Goal: Task Accomplishment & Management: Manage account settings

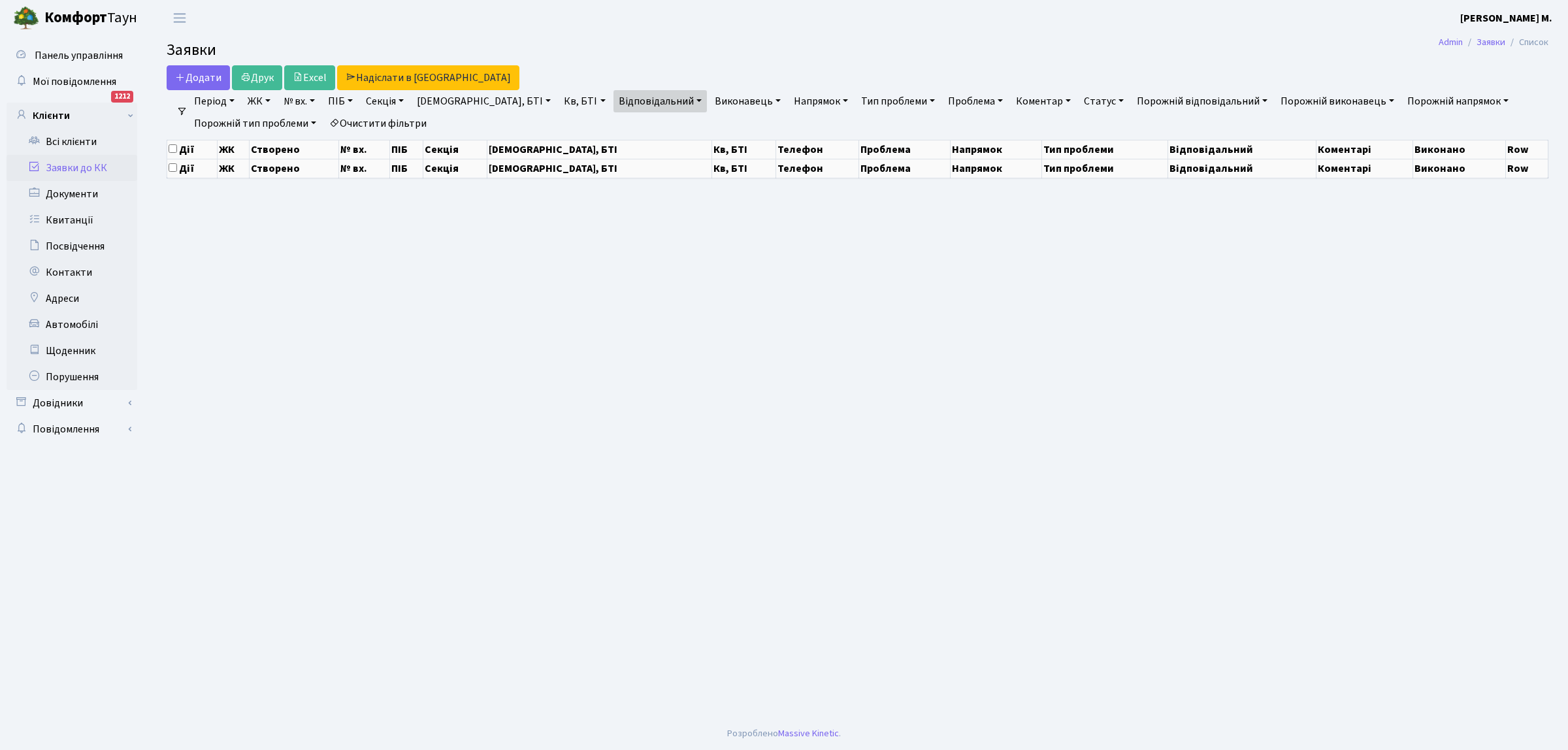
select select "25"
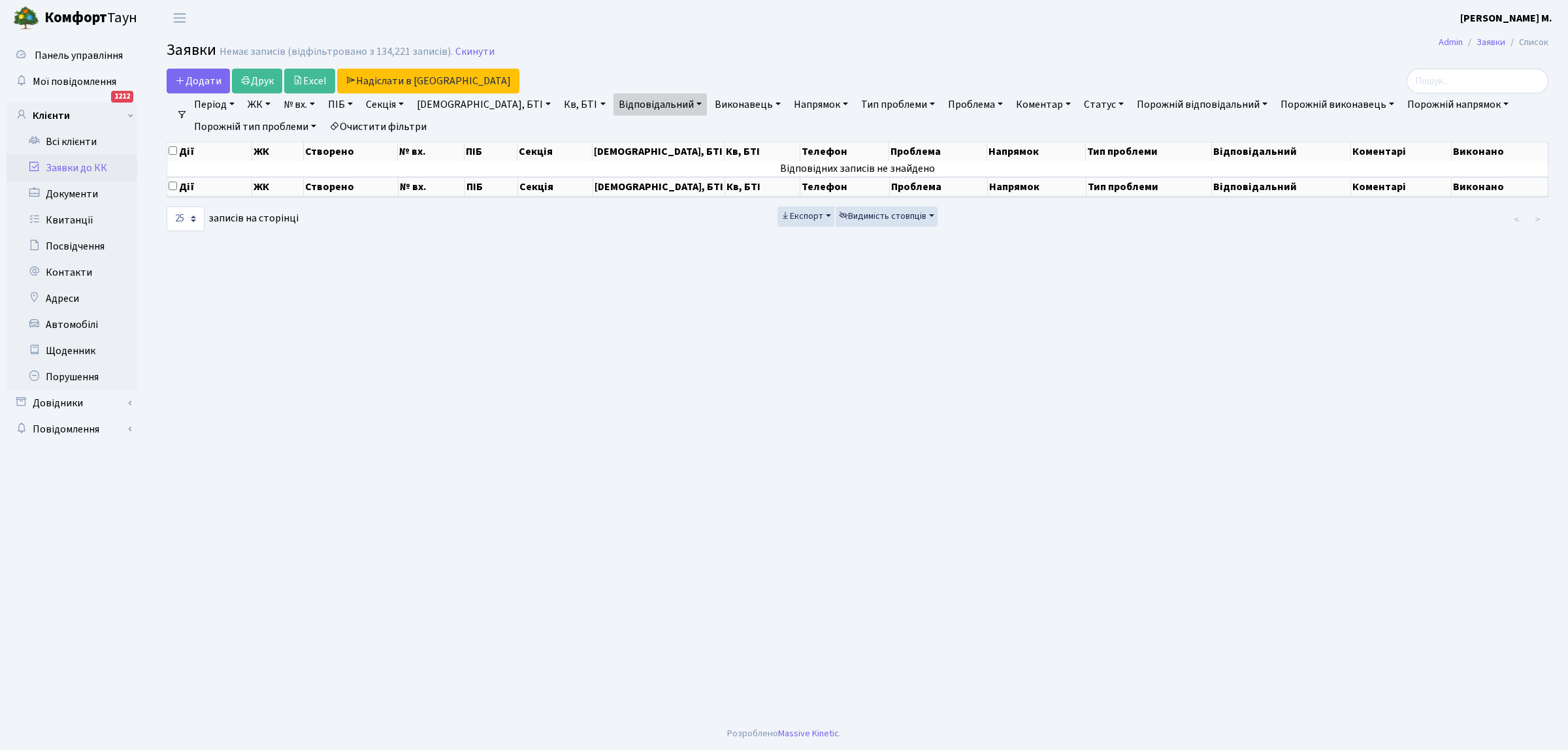
click at [57, 169] on link "Заявки до КК" at bounding box center [72, 168] width 131 height 26
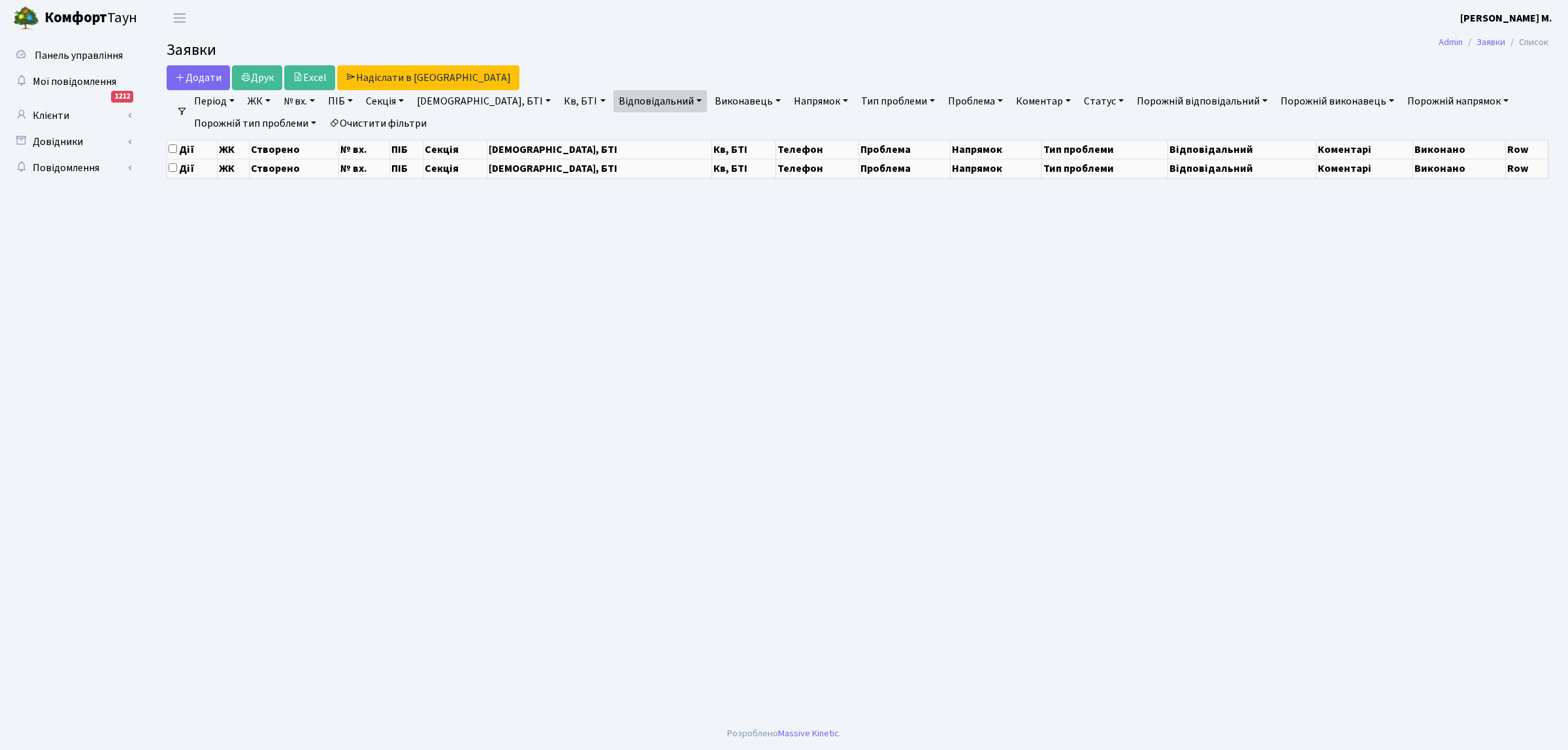
select select "25"
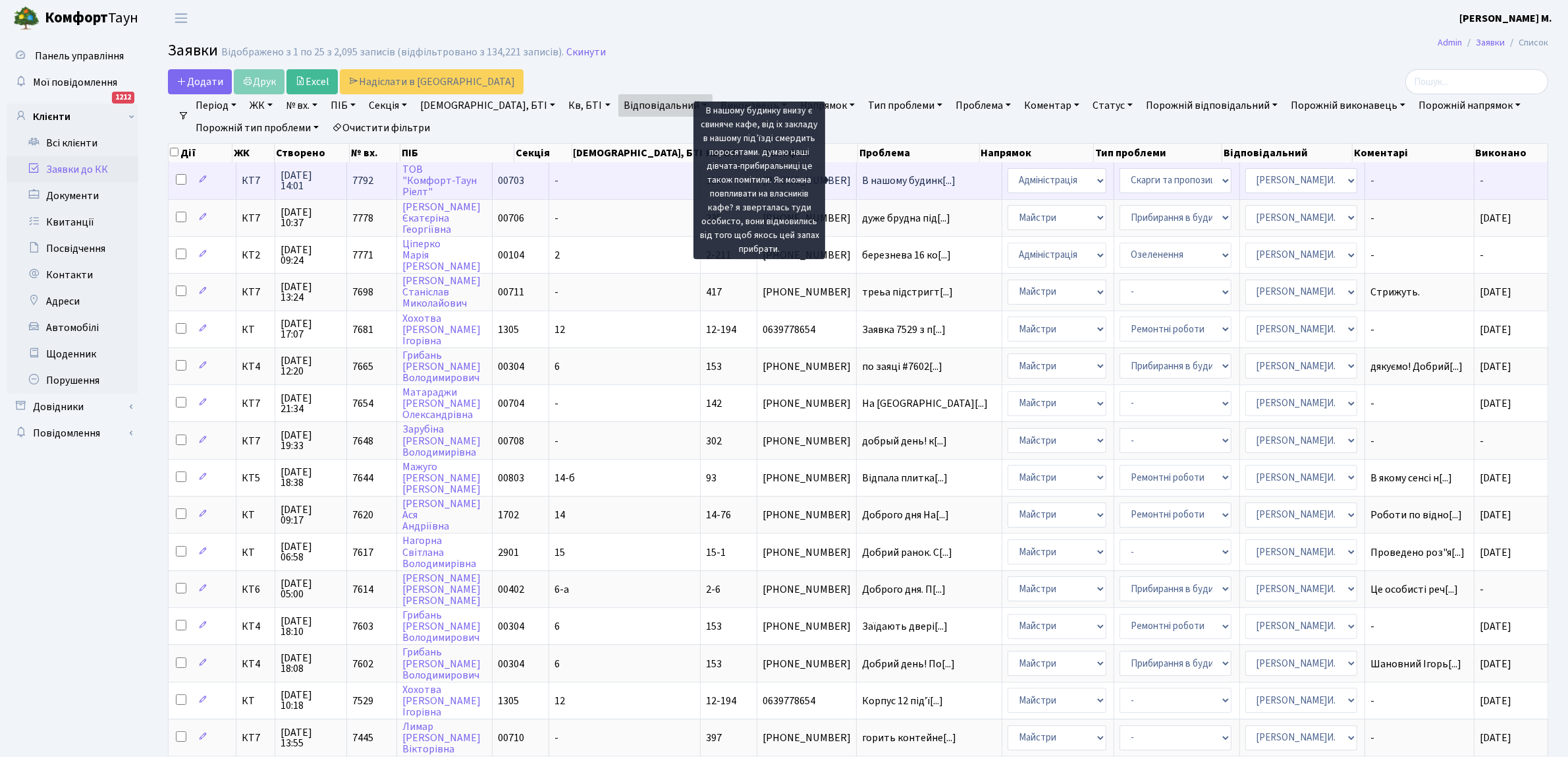
click at [862, 181] on span "В нашому будинк[...]" at bounding box center [909, 180] width 94 height 15
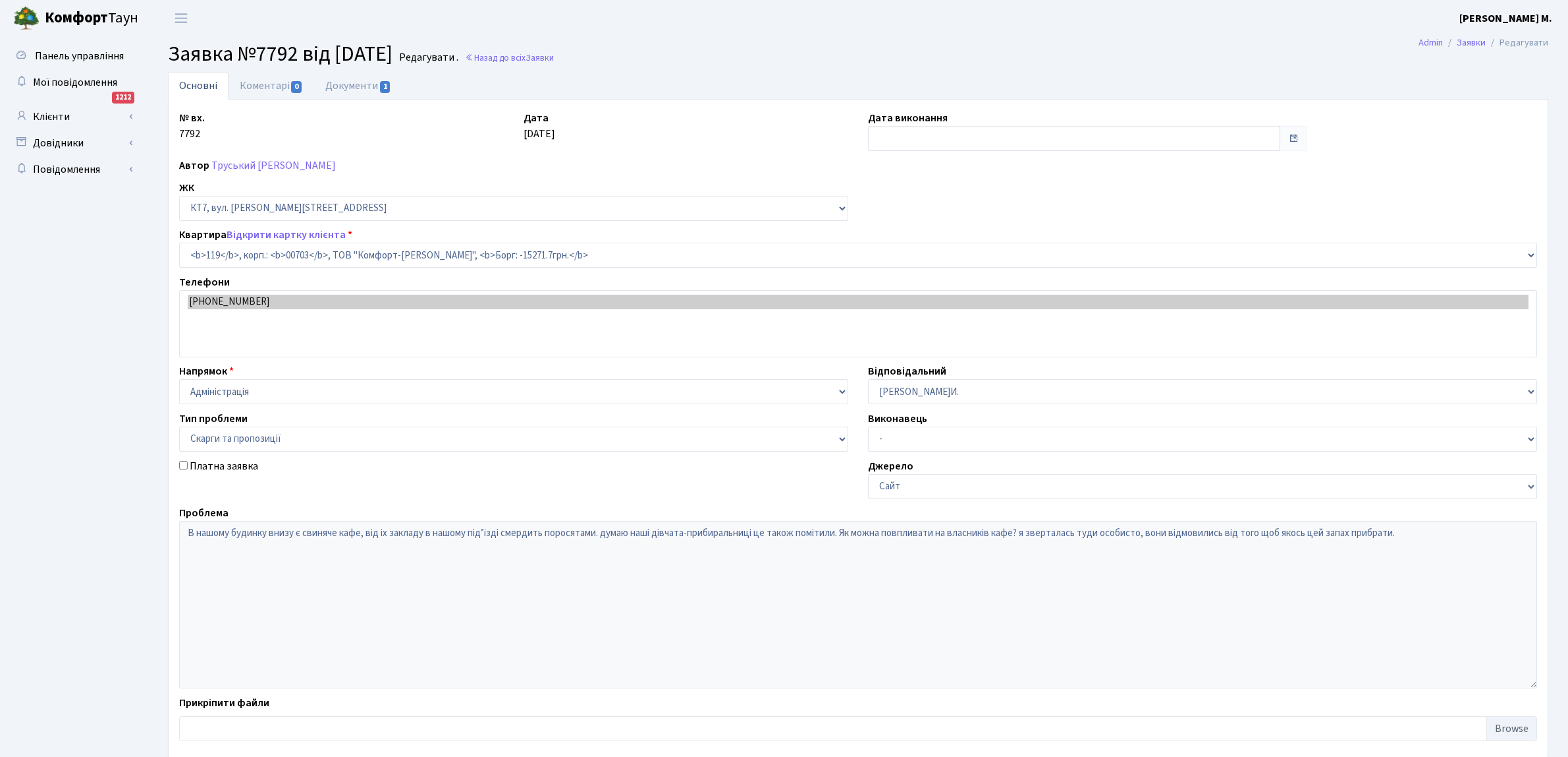
select select "18519"
select select "55"
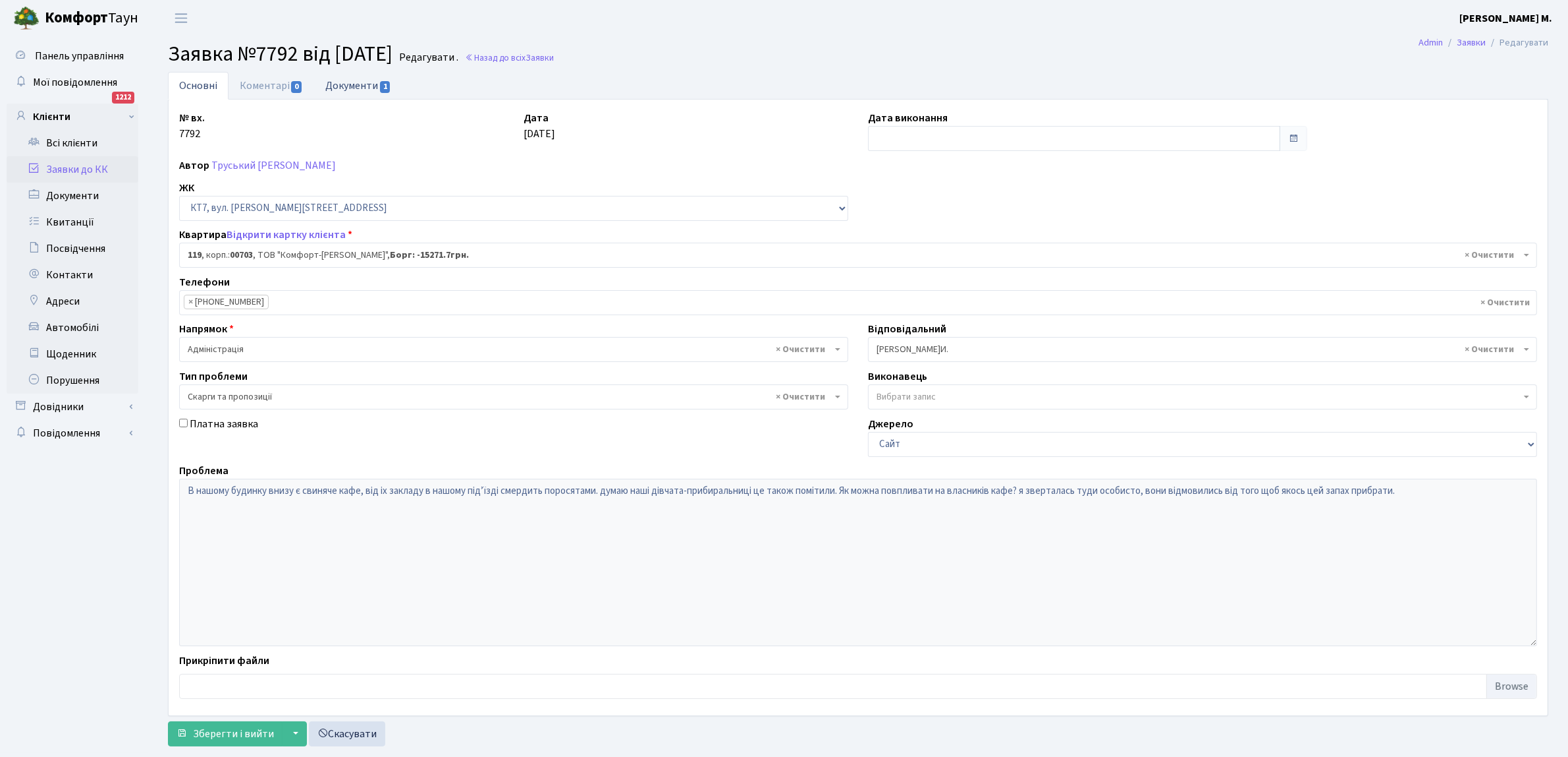
click at [357, 87] on link "Документи 1" at bounding box center [358, 85] width 88 height 27
select select "25"
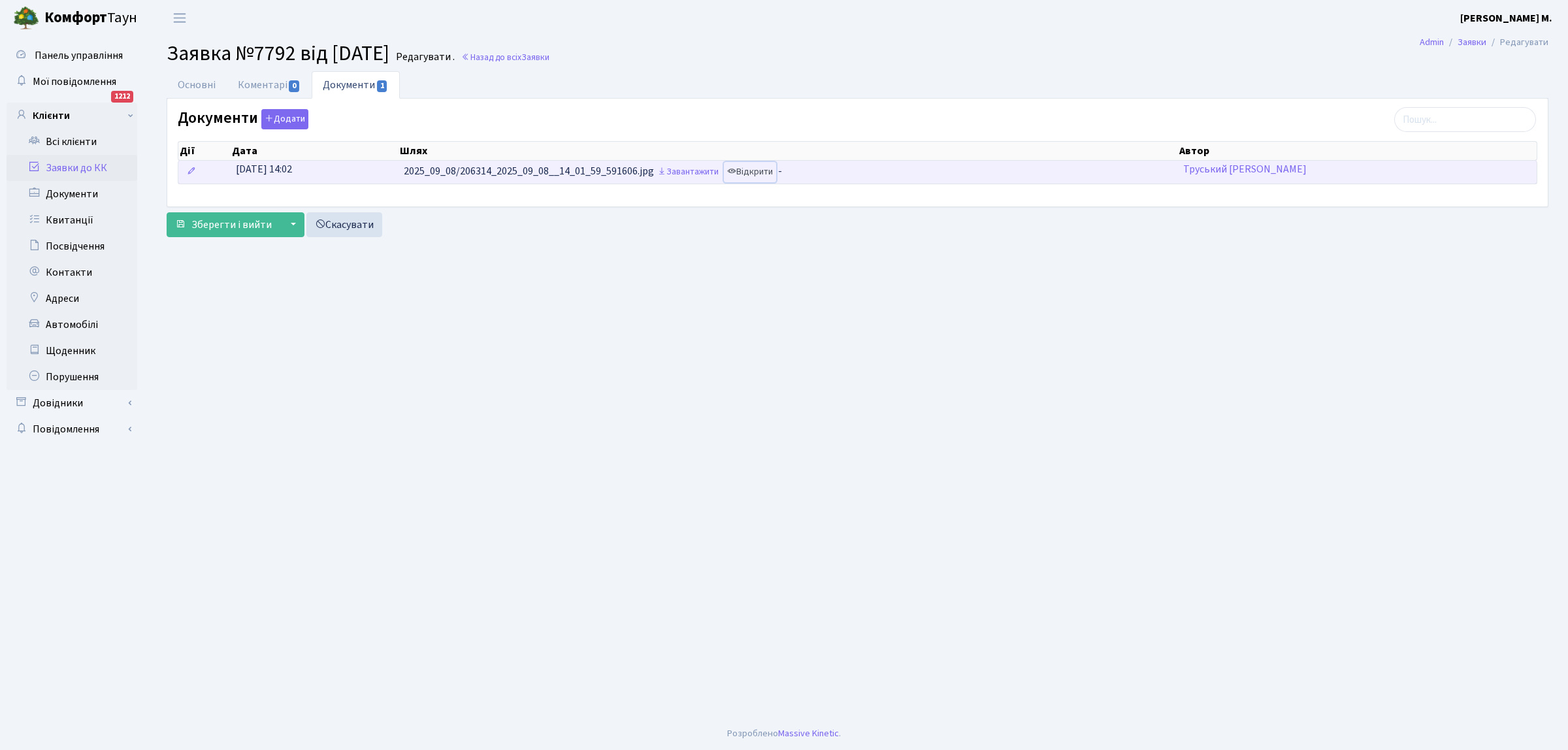
click at [755, 171] on link "Відкрити" at bounding box center [750, 172] width 52 height 20
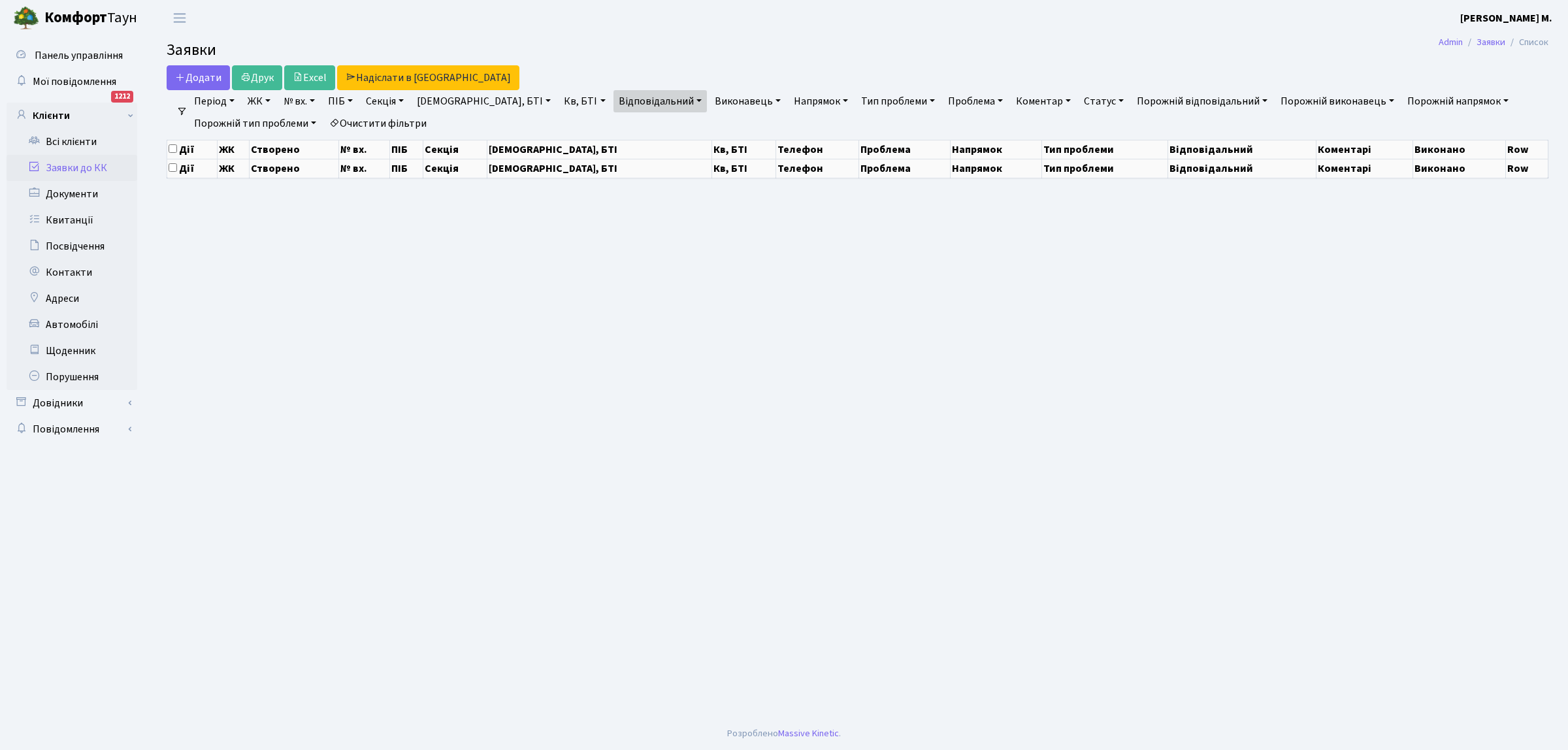
select select "25"
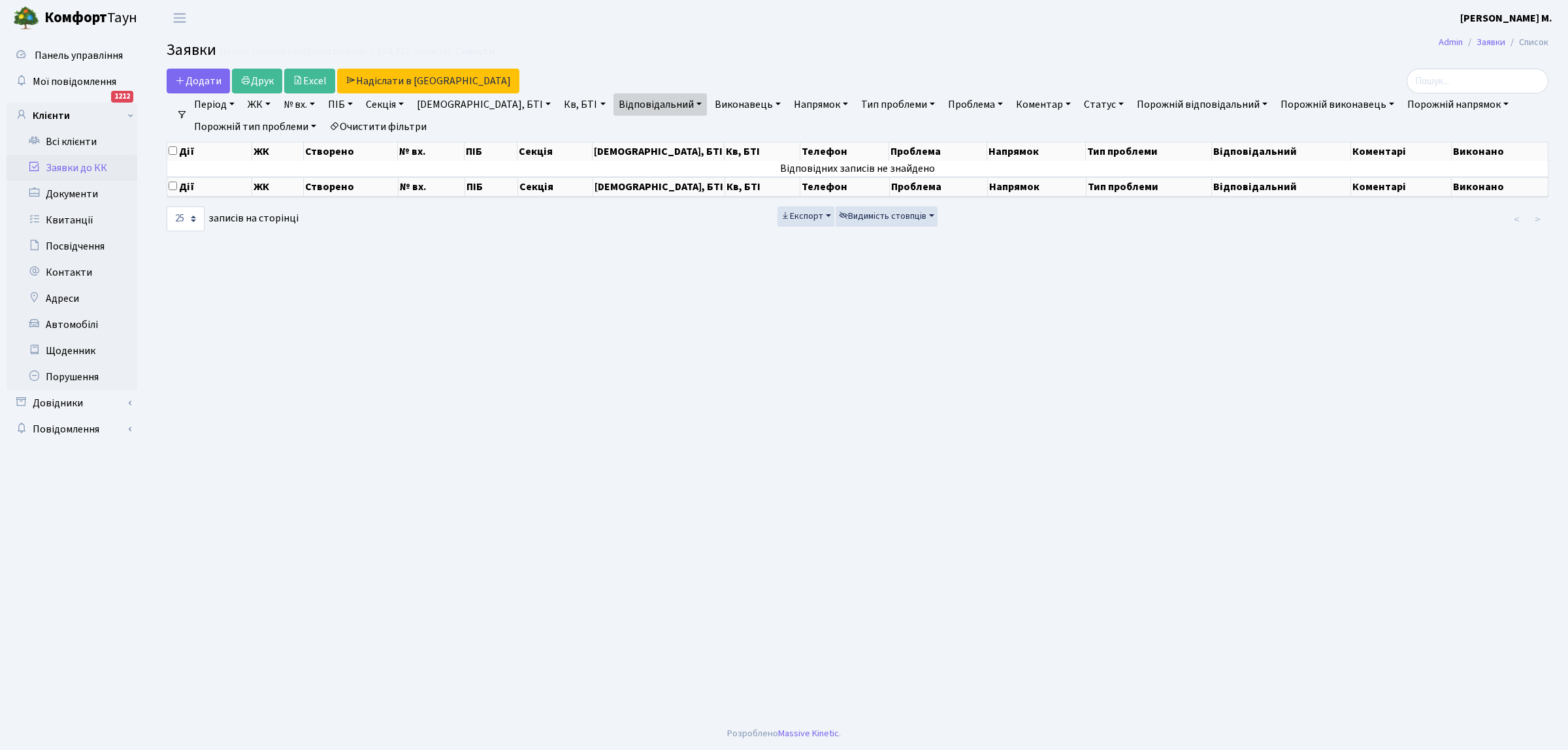
click at [105, 169] on link "Заявки до КК" at bounding box center [72, 168] width 131 height 26
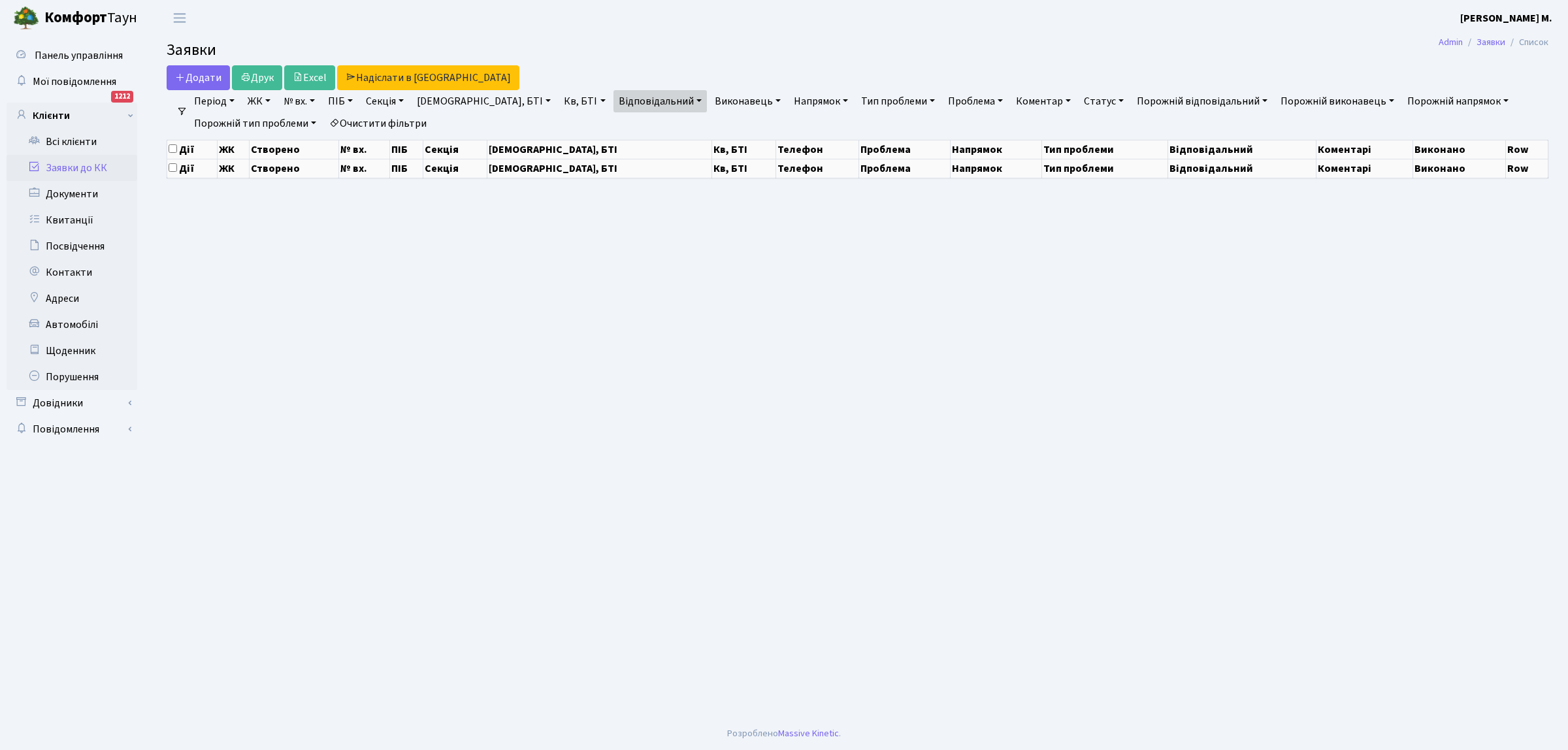
select select "25"
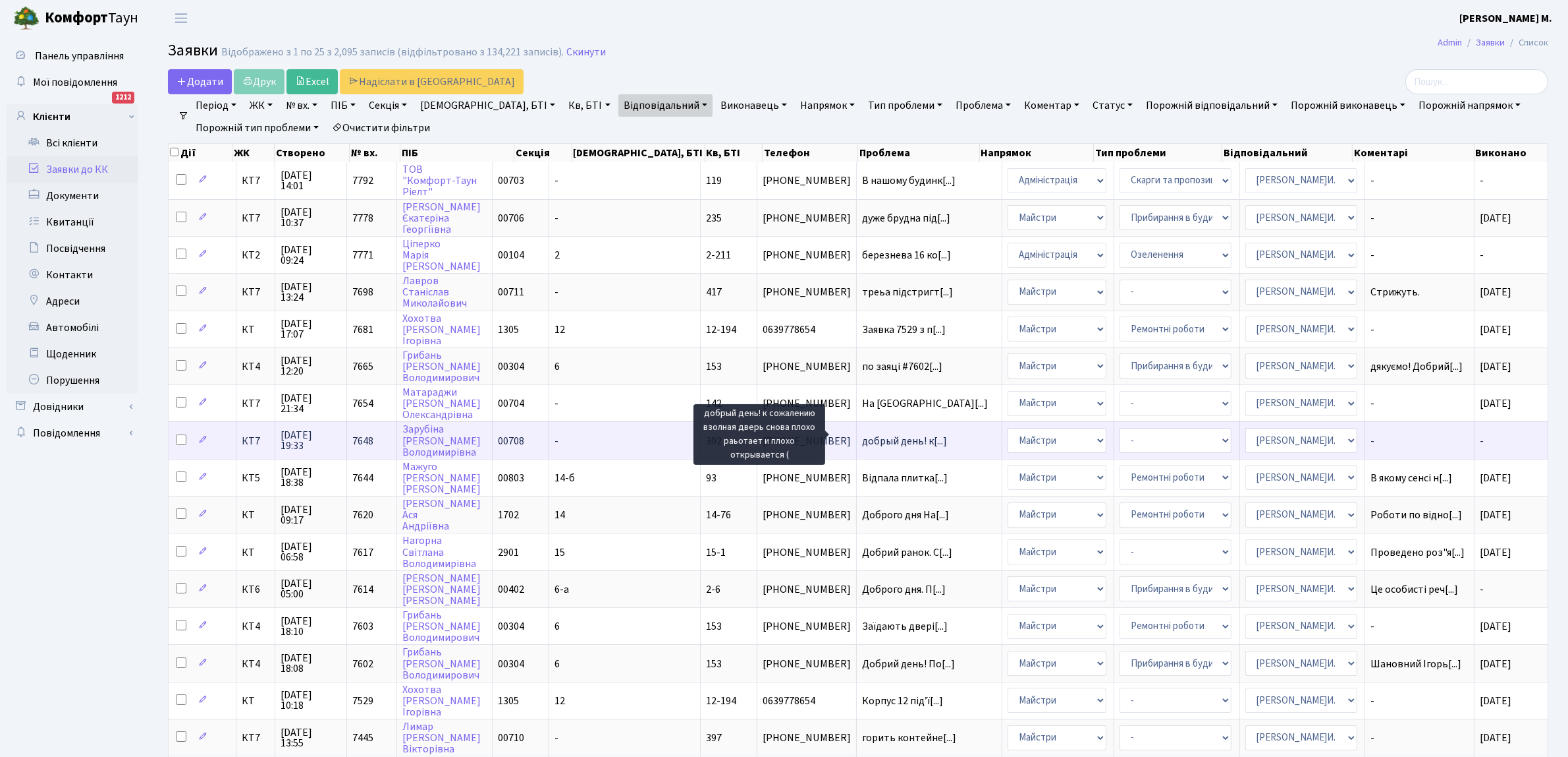
click at [880, 434] on span "добрый день! к[...]" at bounding box center [905, 441] width 85 height 15
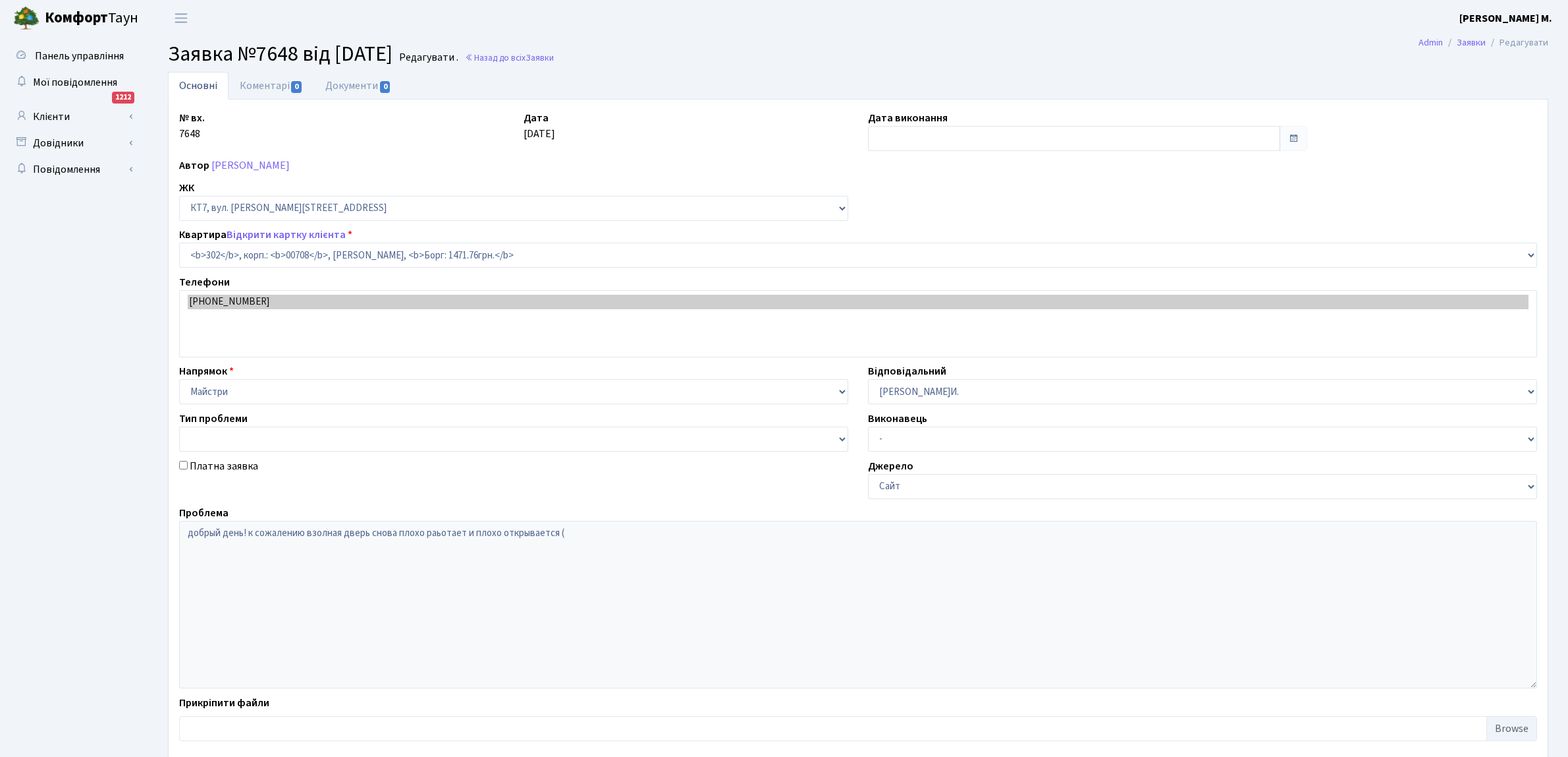
select select "18780"
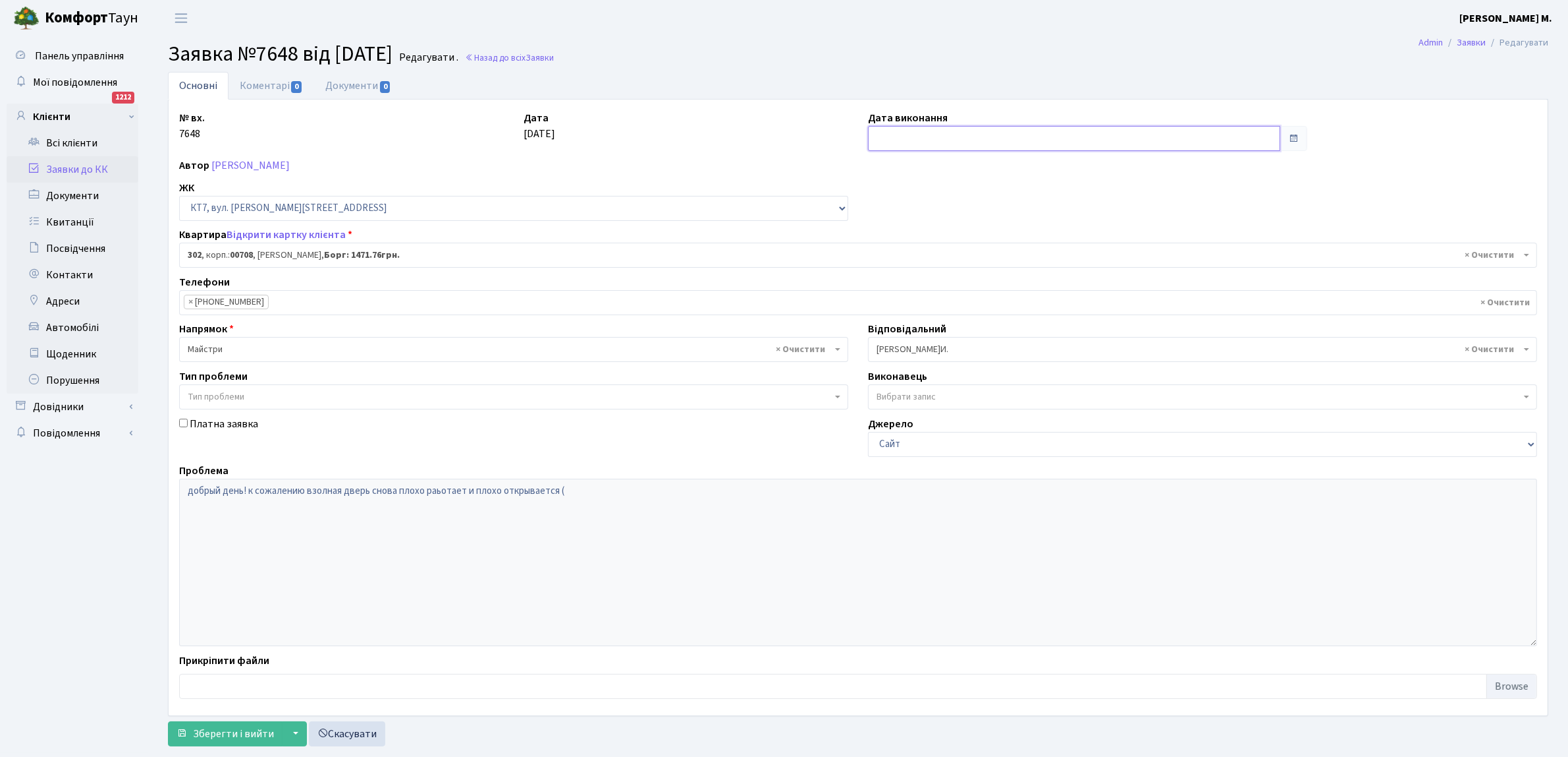
click at [887, 129] on input "text" at bounding box center [1074, 139] width 412 height 25
click at [880, 244] on td "8" at bounding box center [881, 245] width 20 height 20
type input "[DATE]"
click at [223, 733] on span "Зберегти і вийти" at bounding box center [233, 734] width 81 height 15
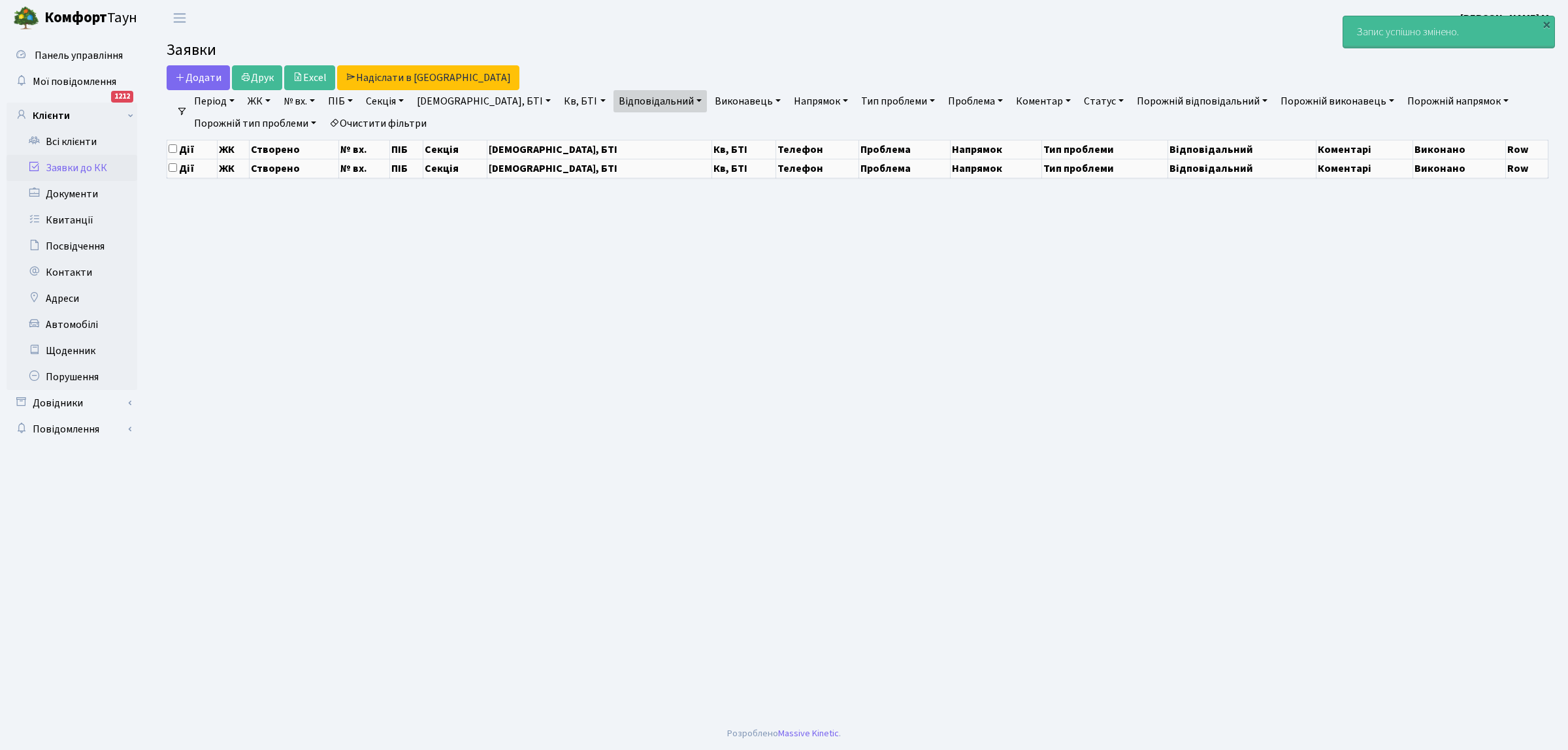
select select "25"
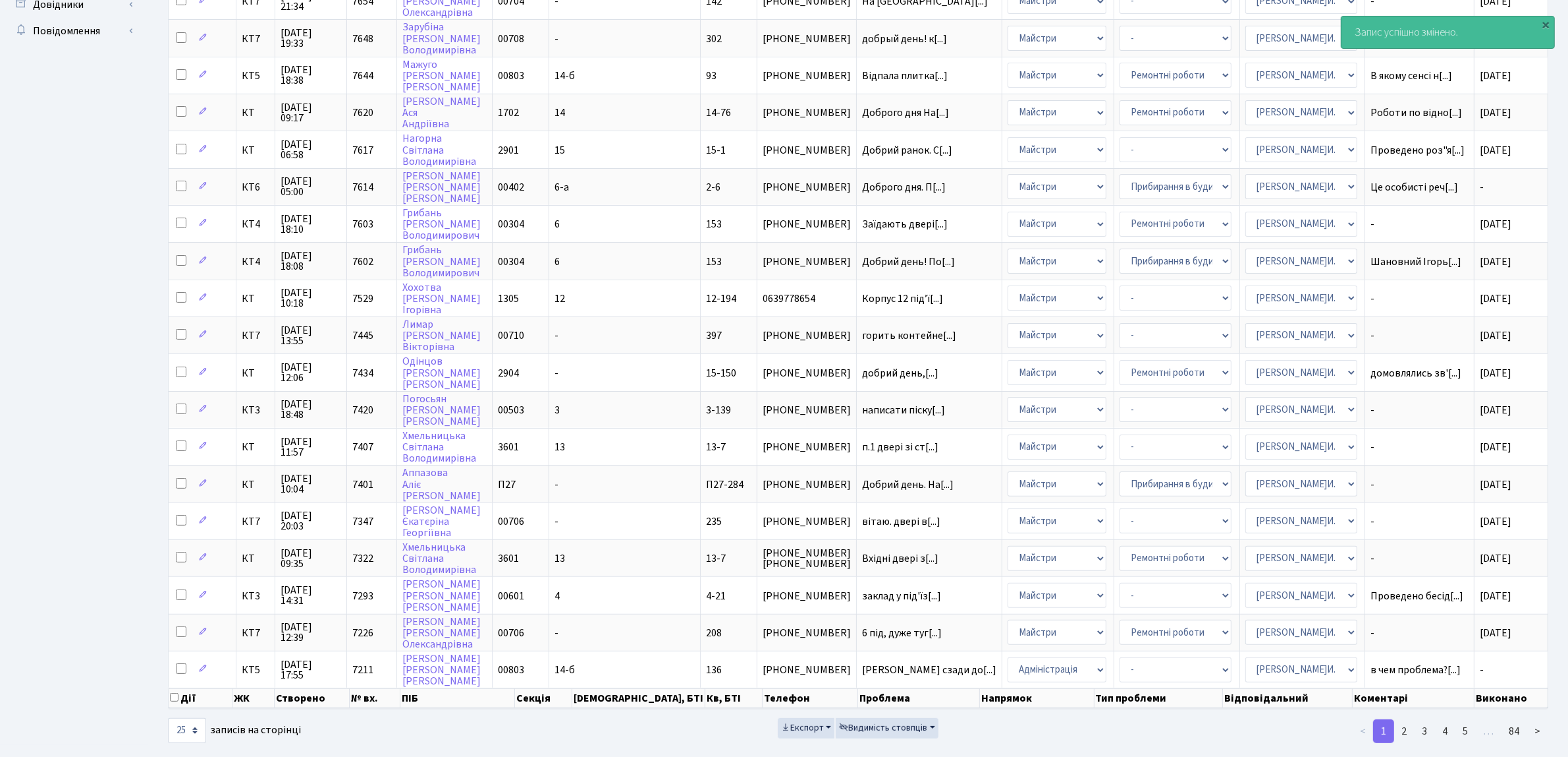
scroll to position [320, 0]
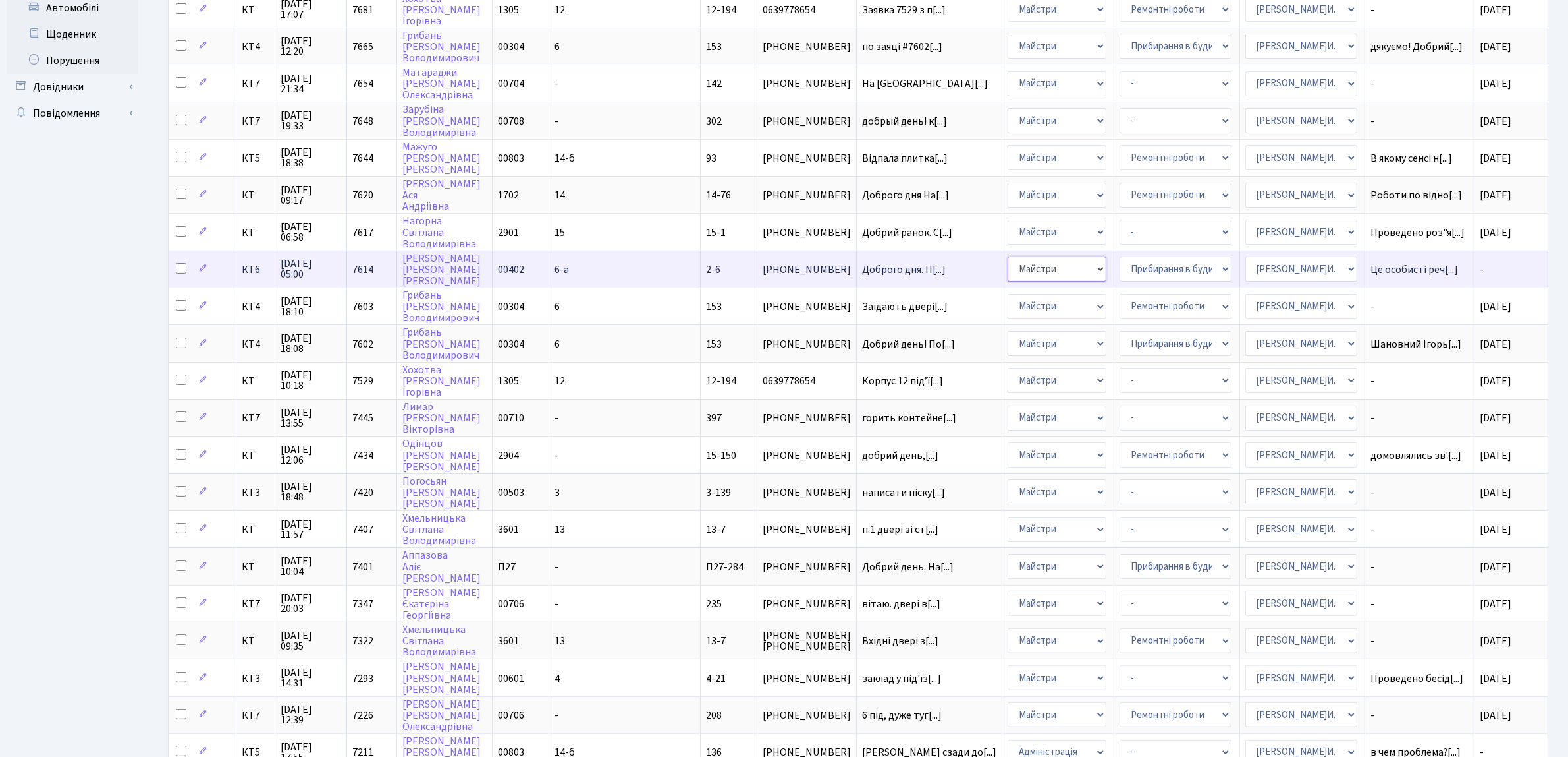
click at [1016, 261] on select "- Адміністрація Домофон, СКД Ліфт Майстри Сантехніка Економічний відділ Електри…" at bounding box center [1057, 269] width 99 height 25
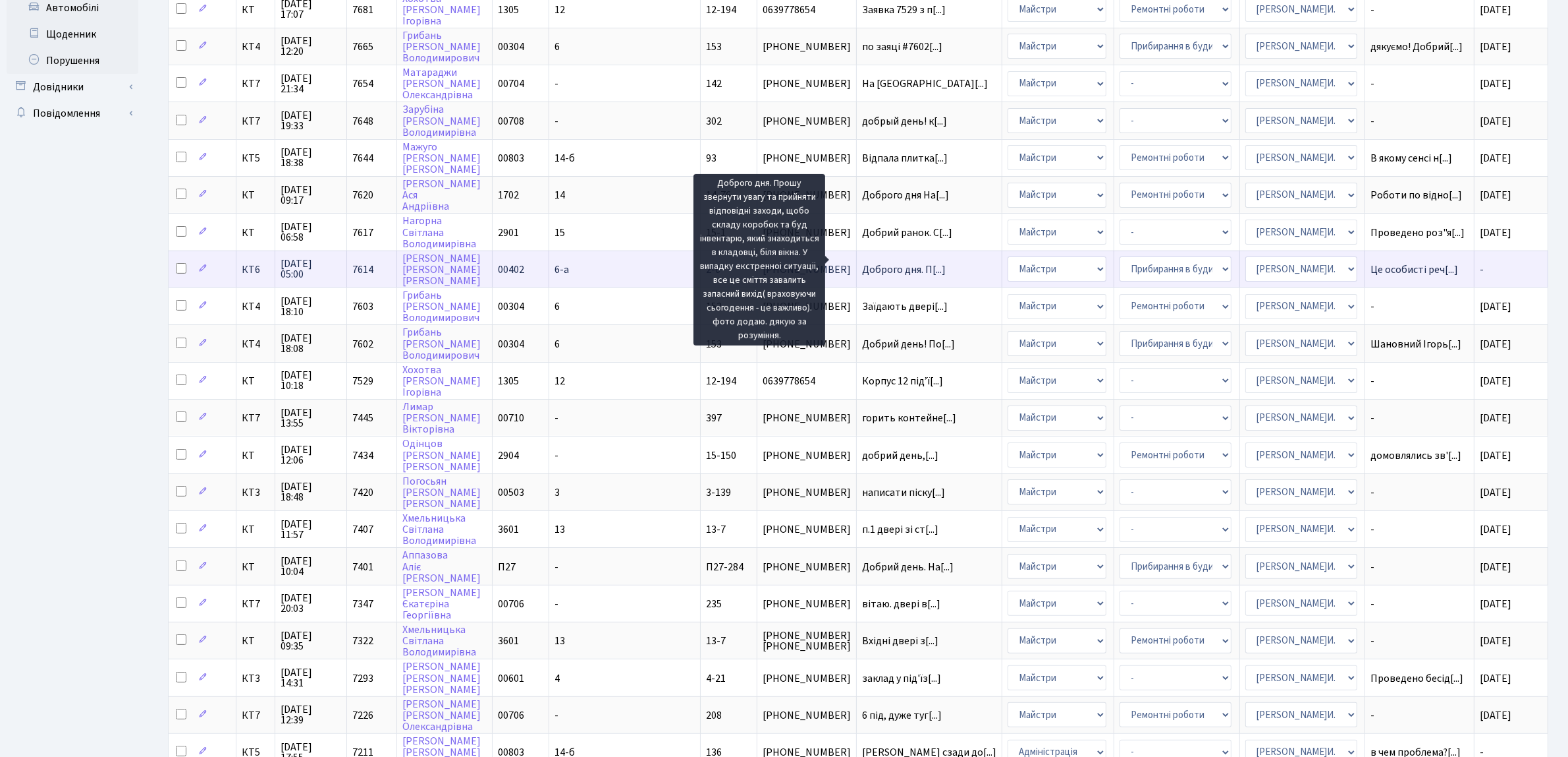
click at [862, 263] on span "Доброго дня. П[...]" at bounding box center [904, 270] width 84 height 15
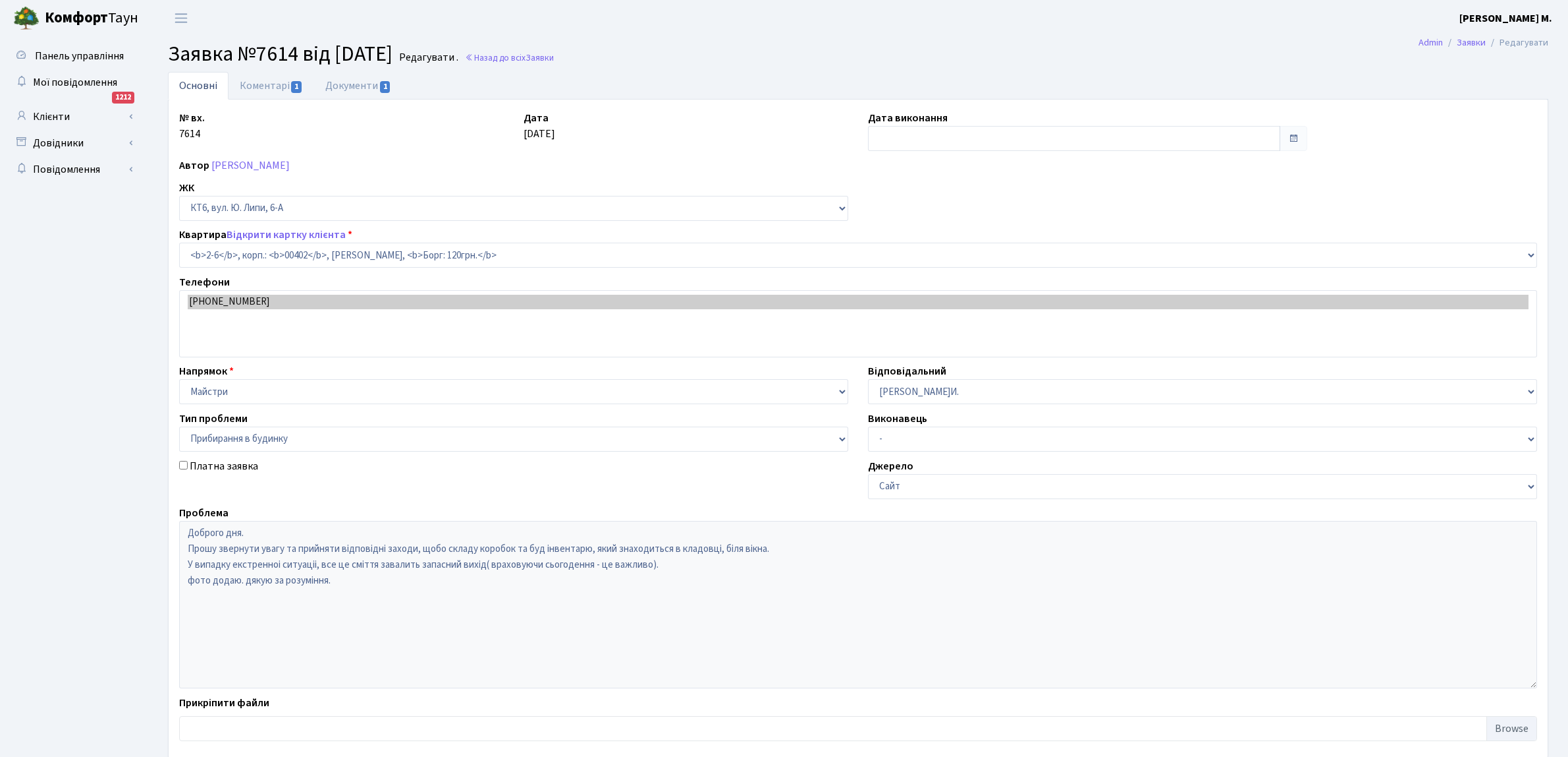
select select "17759"
select select "58"
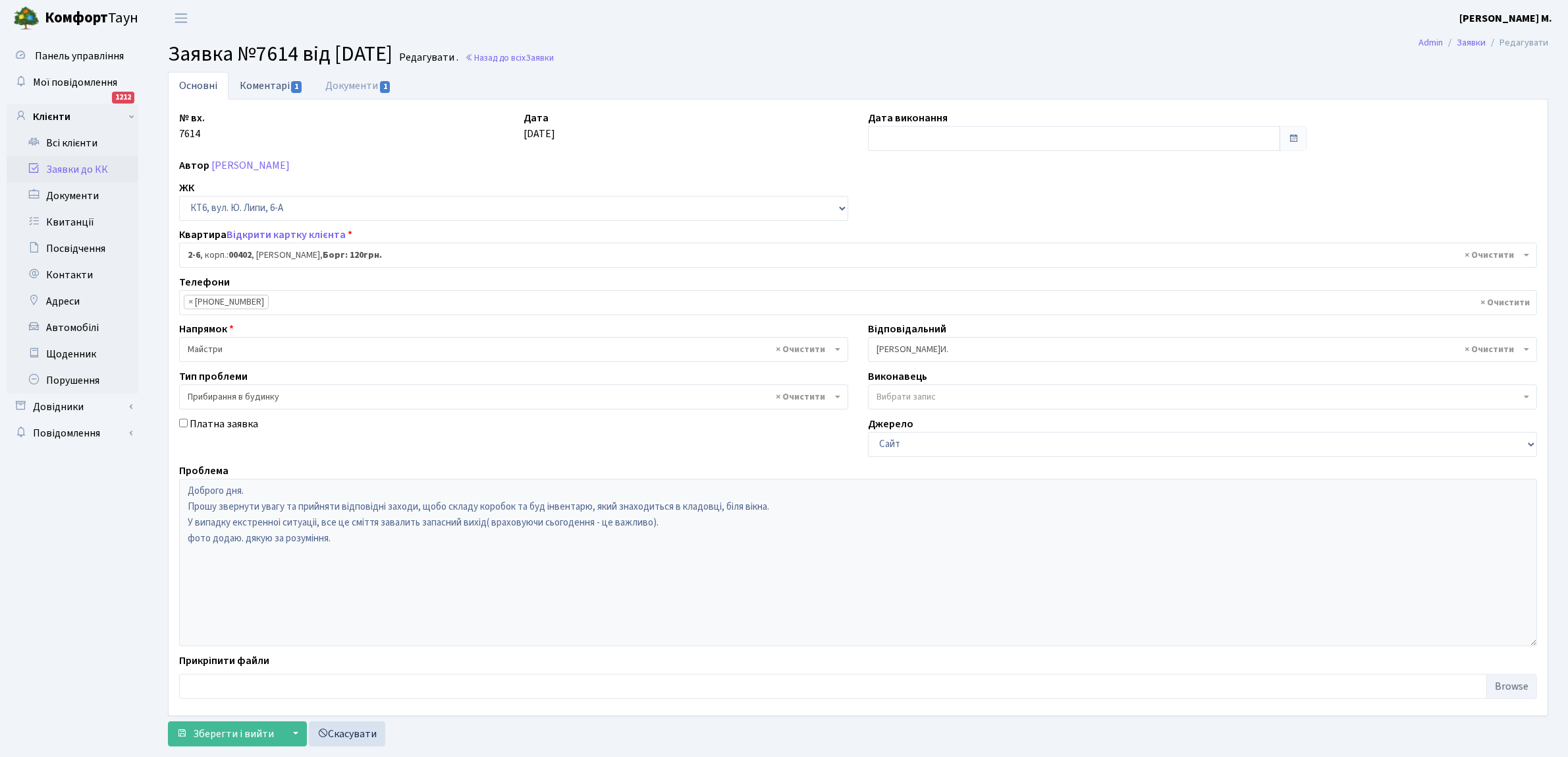
click at [294, 86] on span "1" at bounding box center [296, 87] width 10 height 12
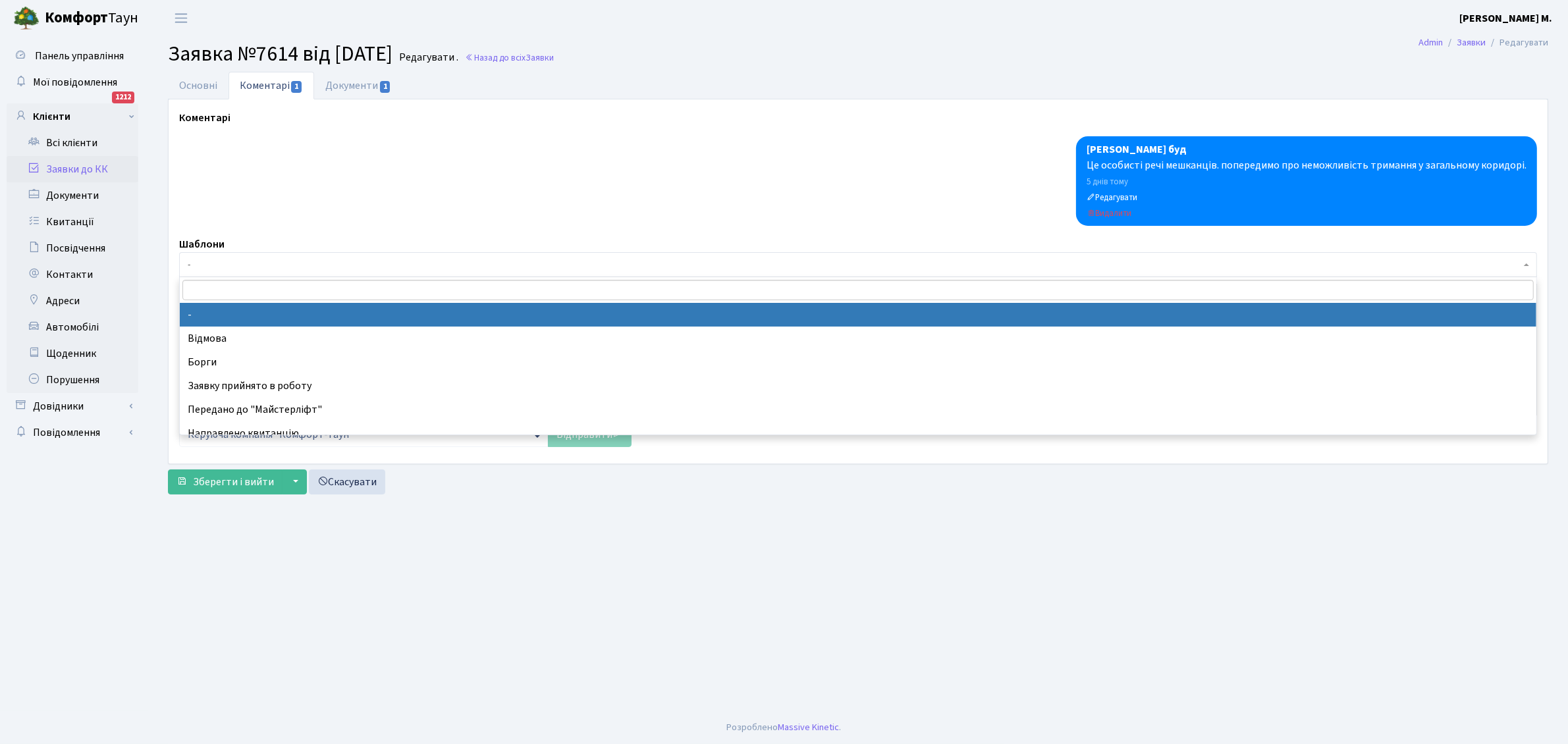
click at [243, 259] on span "-" at bounding box center [854, 265] width 1333 height 13
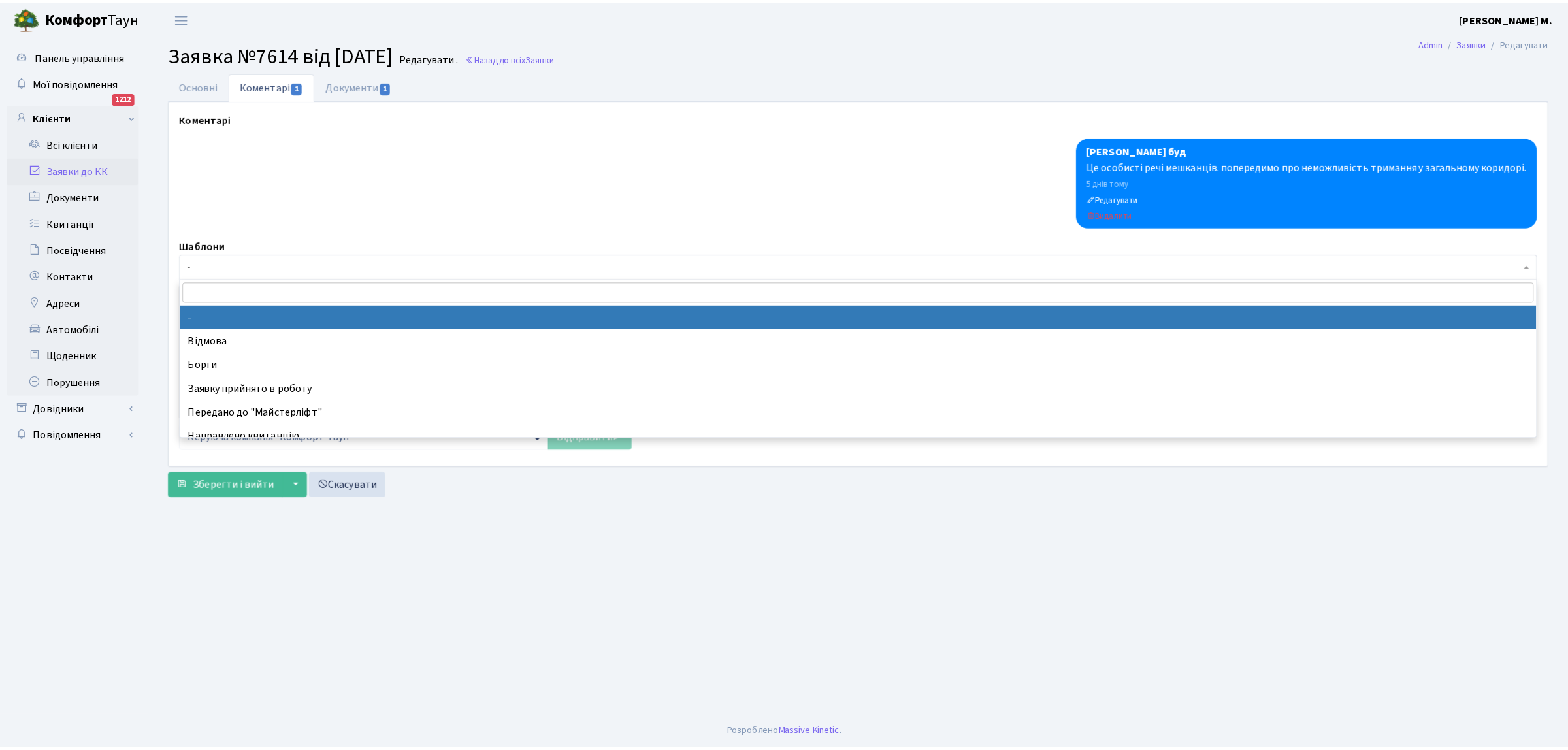
scroll to position [81, 0]
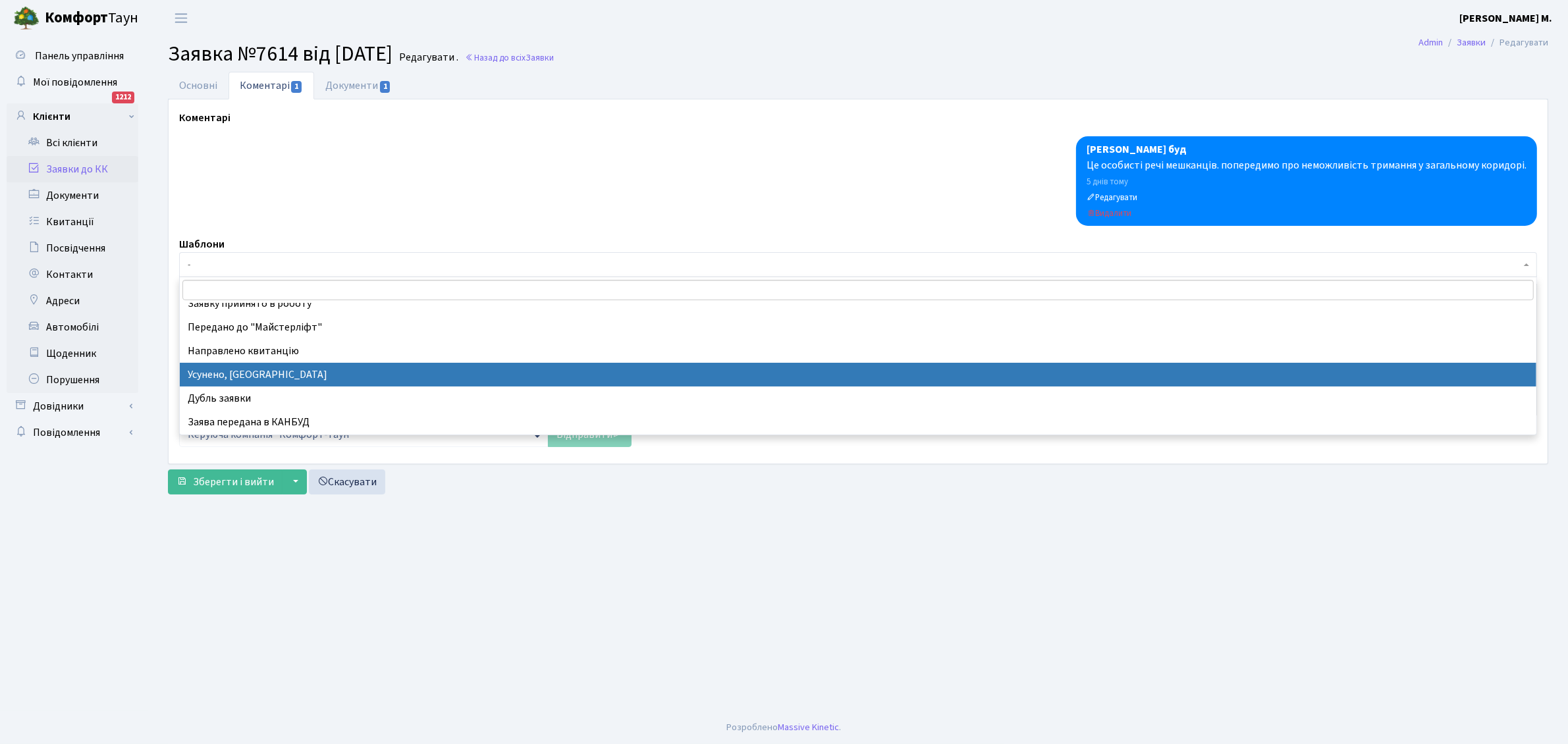
select select "15"
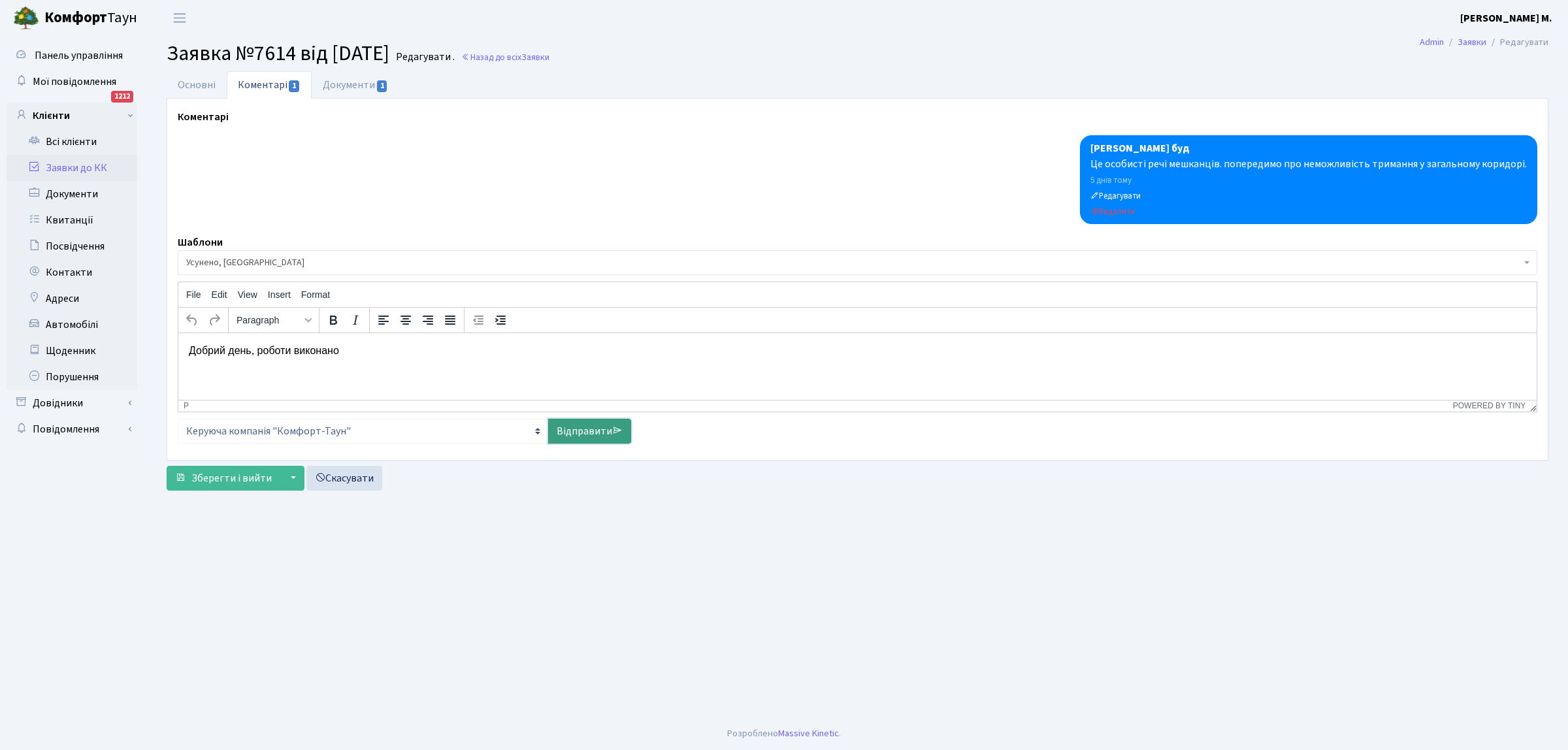
click at [576, 429] on link "Відправити" at bounding box center [590, 431] width 83 height 25
select select
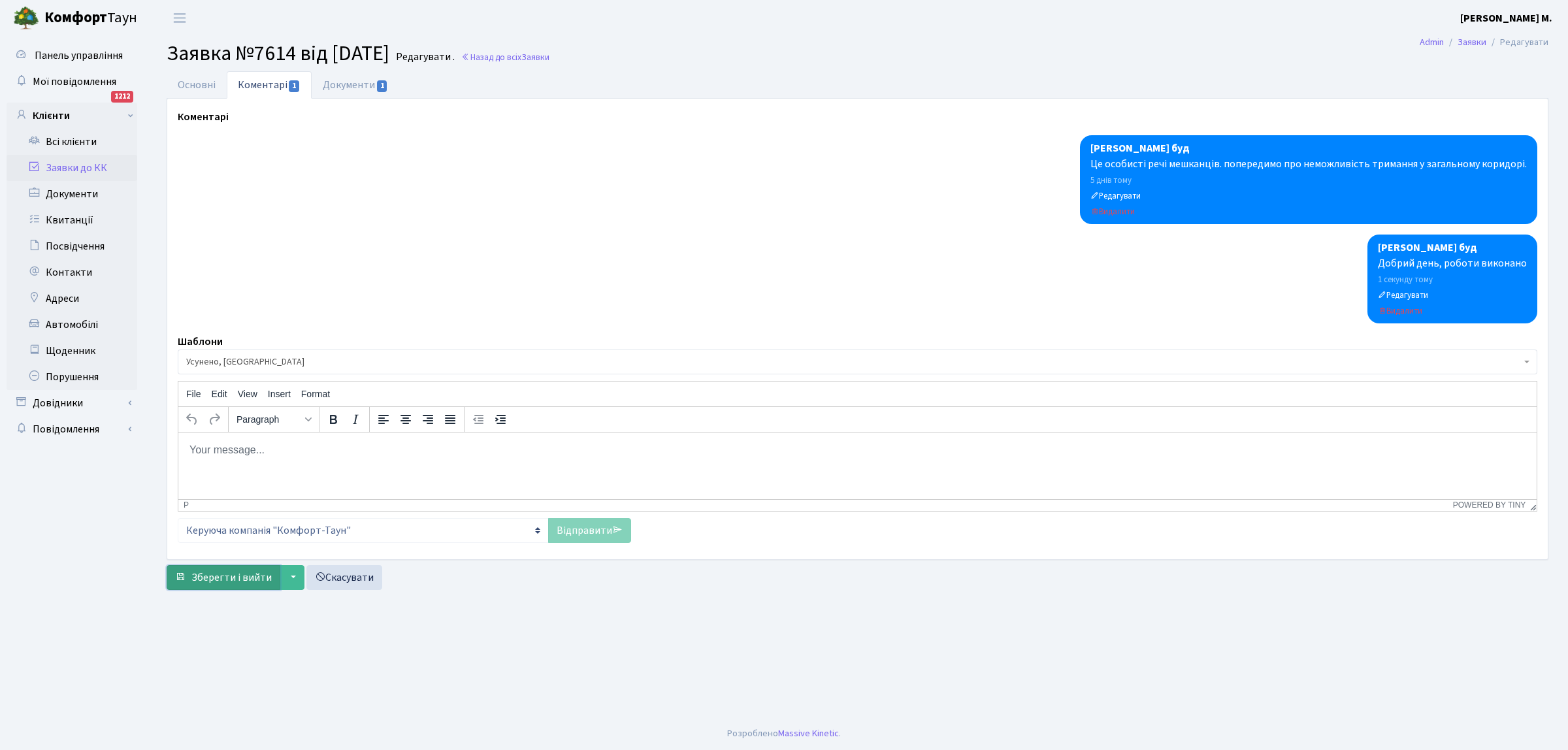
click at [228, 570] on span "Зберегти і вийти" at bounding box center [231, 577] width 81 height 15
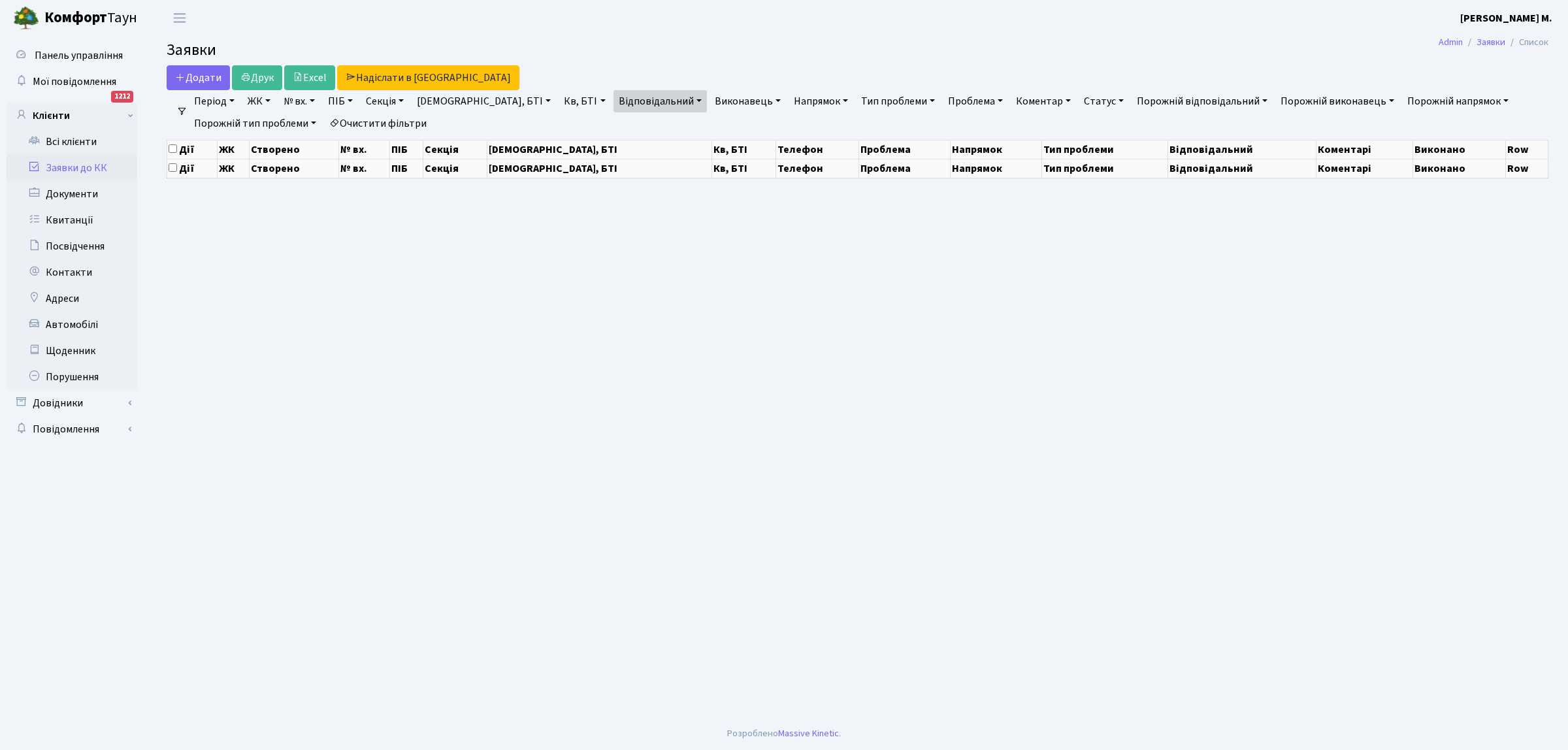
select select "25"
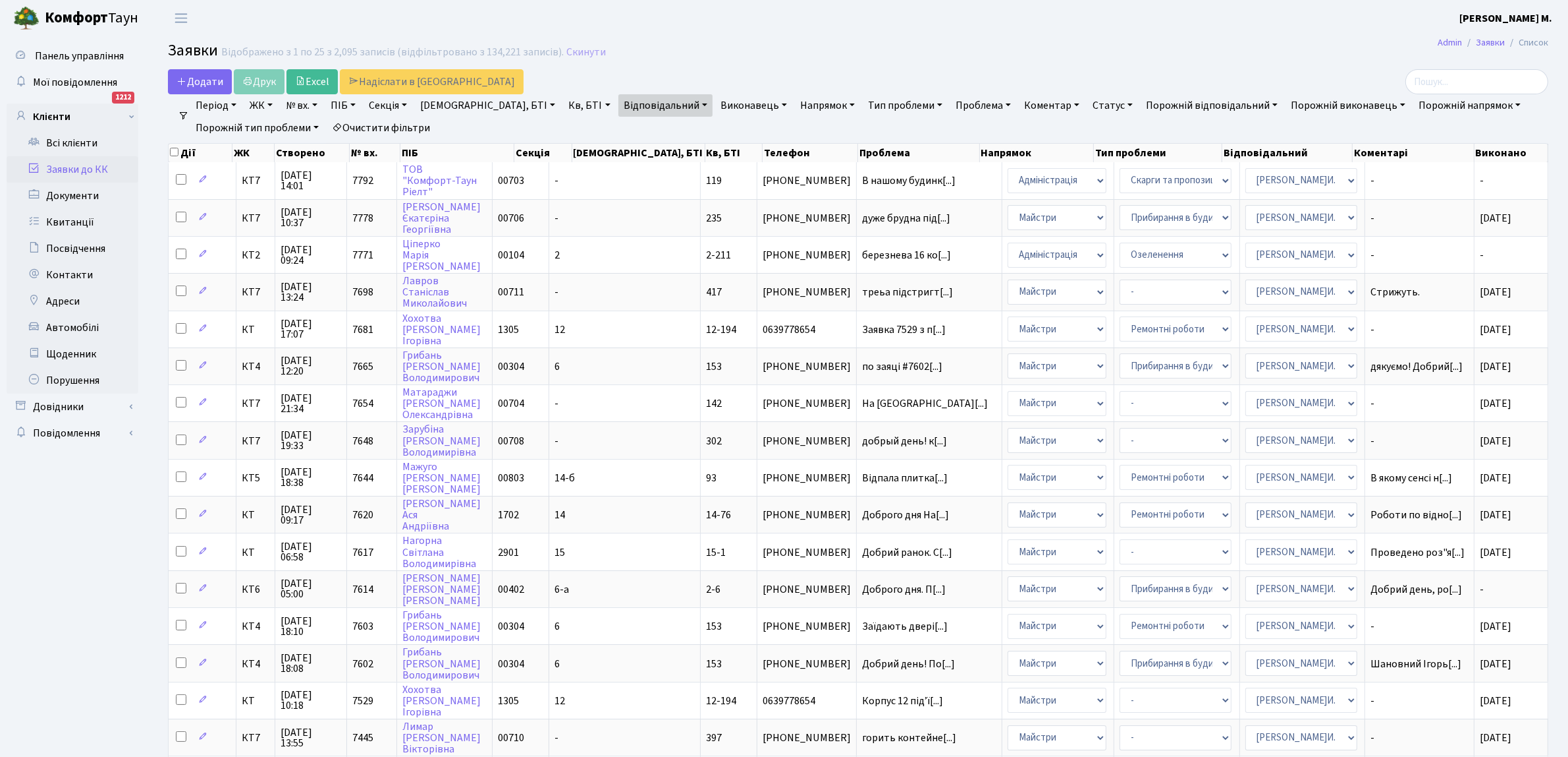
click at [1088, 102] on link "Статус" at bounding box center [1113, 105] width 51 height 23
click at [1256, 56] on h2 "Заявки Відображено з 1 по 25 з 2,095 записів (відфільтровано з 134,221 записів)…" at bounding box center [858, 53] width 1380 height 23
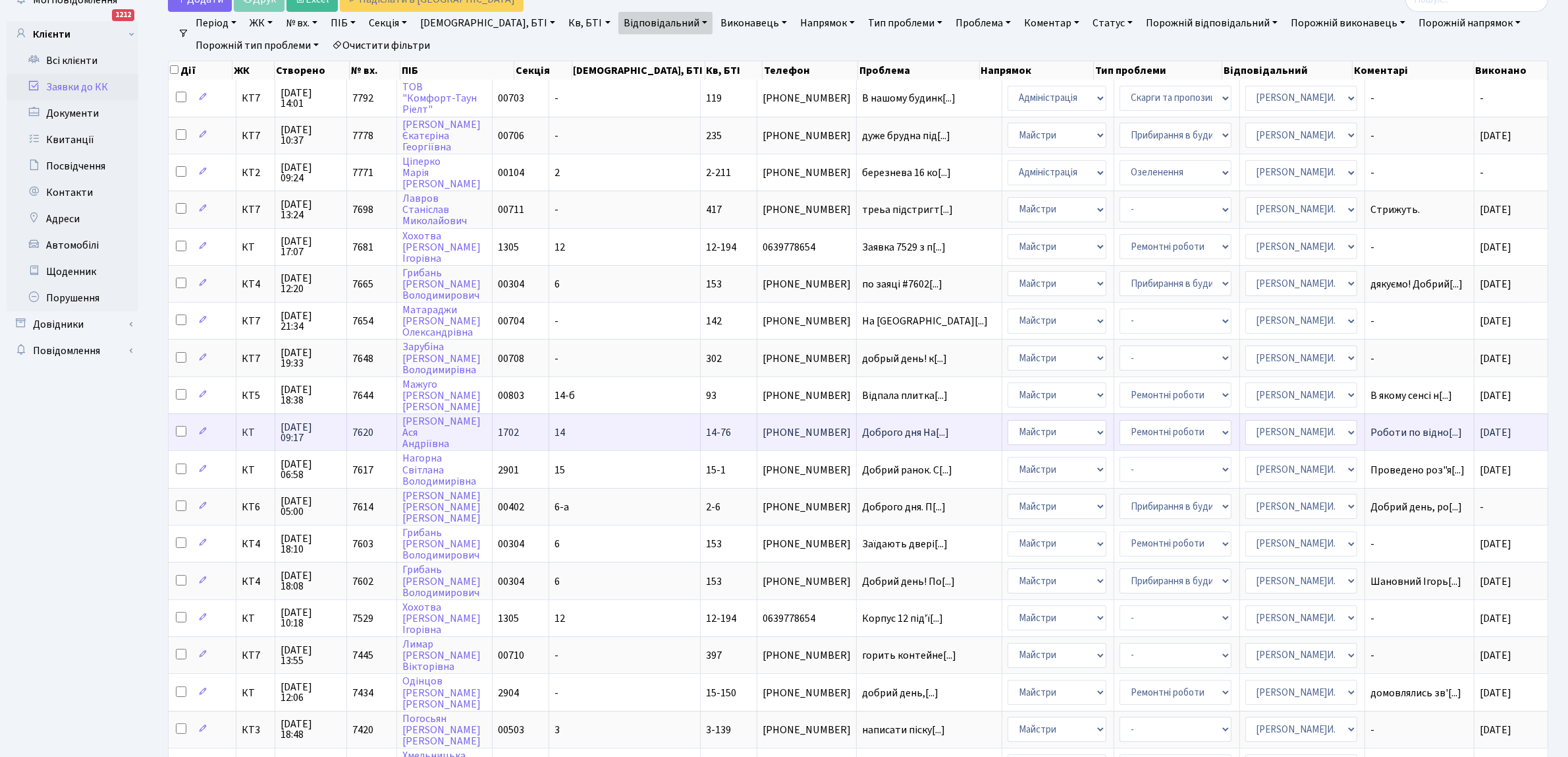
scroll to position [165, 0]
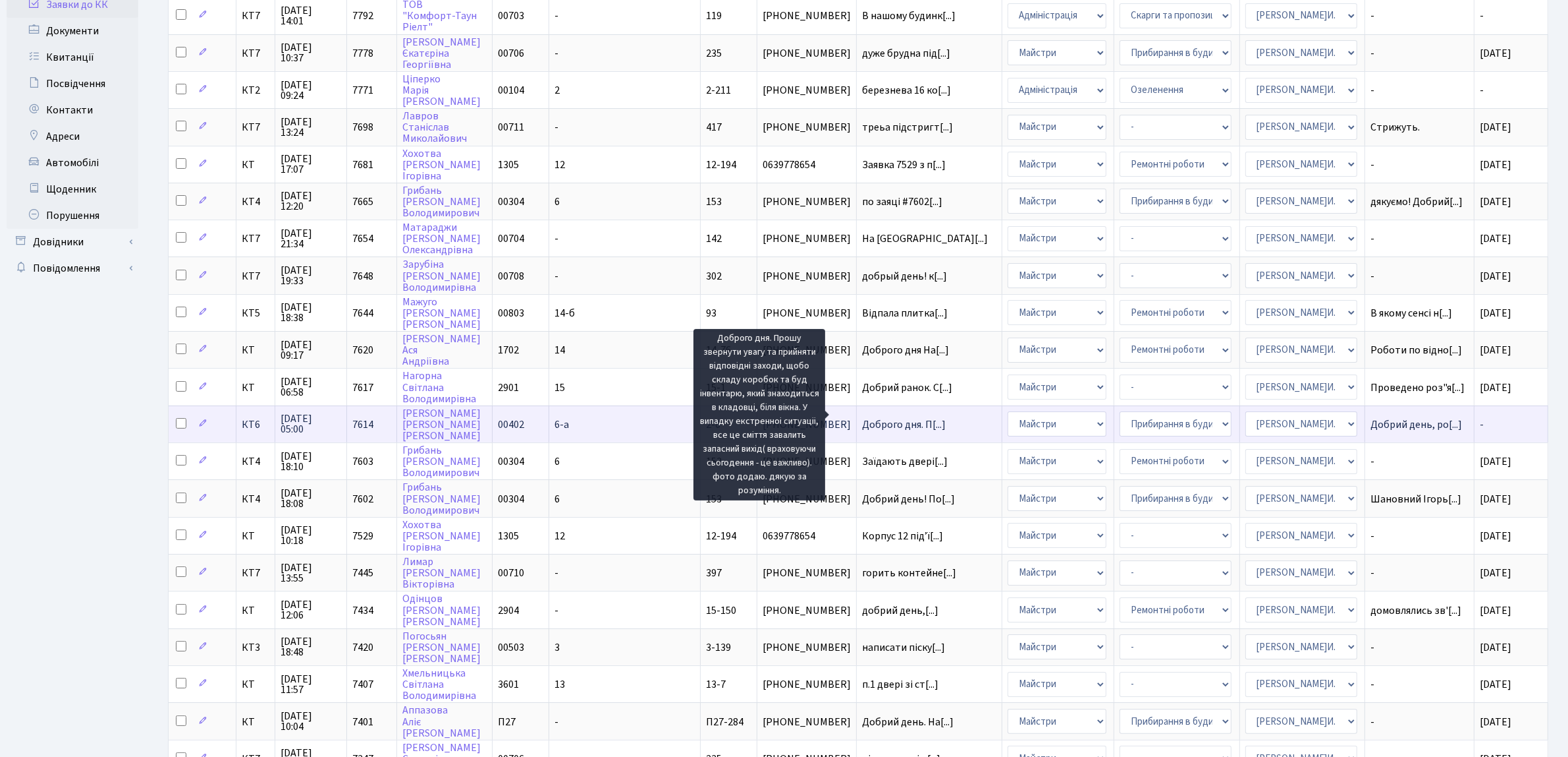
click at [886, 417] on span "Доброго дня. П[...]" at bounding box center [904, 425] width 84 height 15
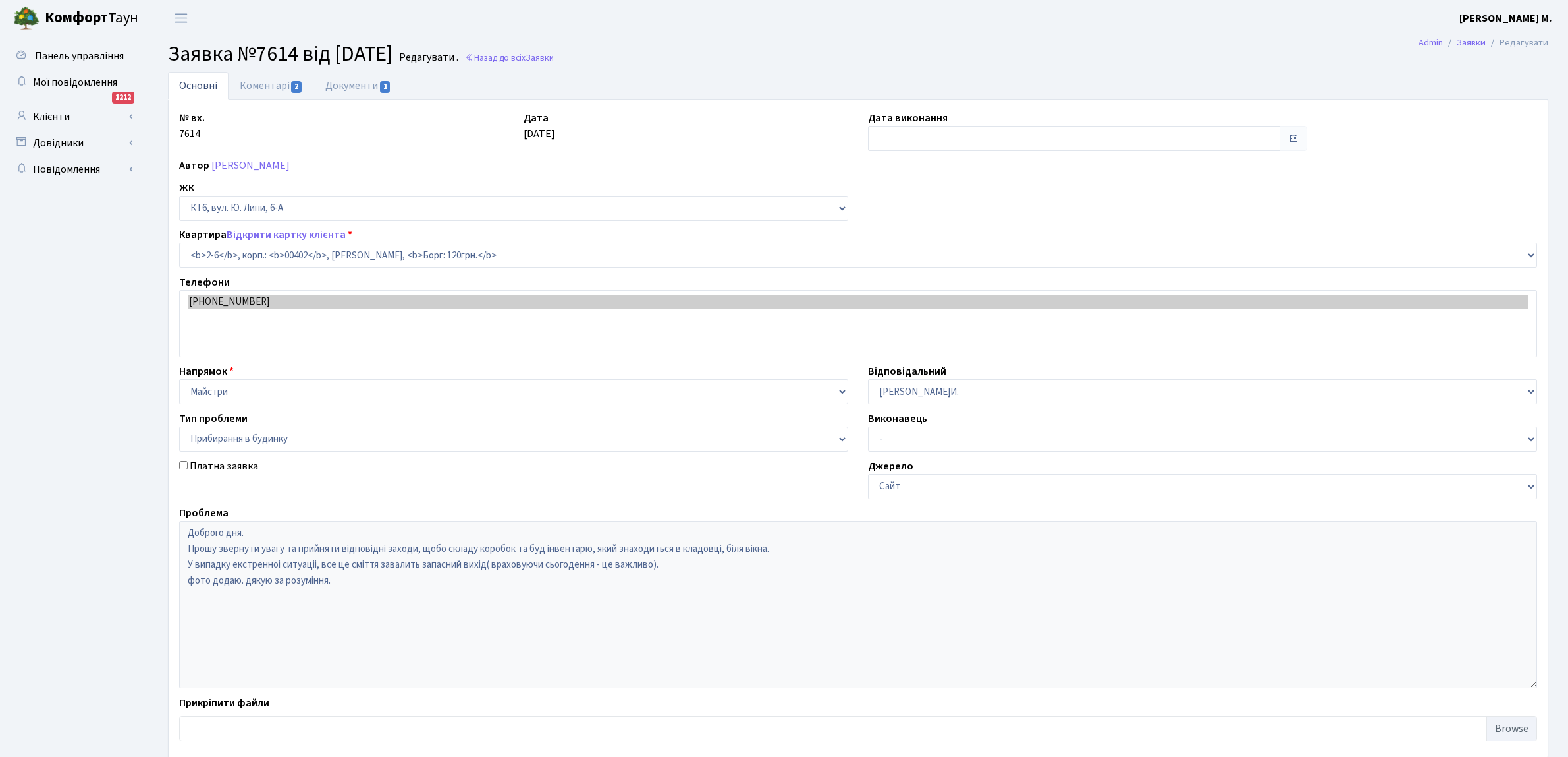
select select "17759"
select select "58"
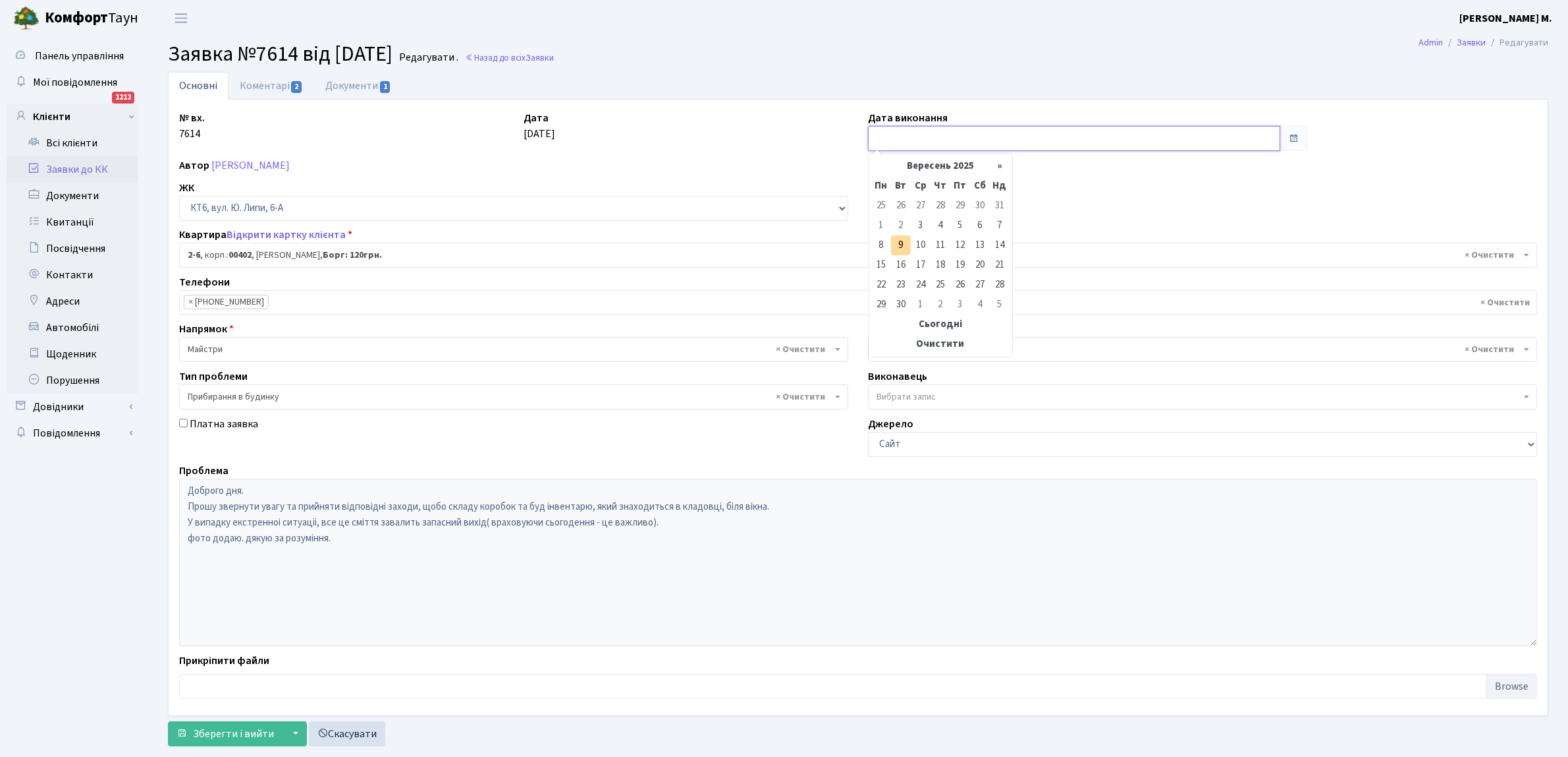
click at [905, 139] on input "text" at bounding box center [1074, 139] width 412 height 25
click at [880, 244] on td "8" at bounding box center [881, 245] width 20 height 20
type input "08.09.2025"
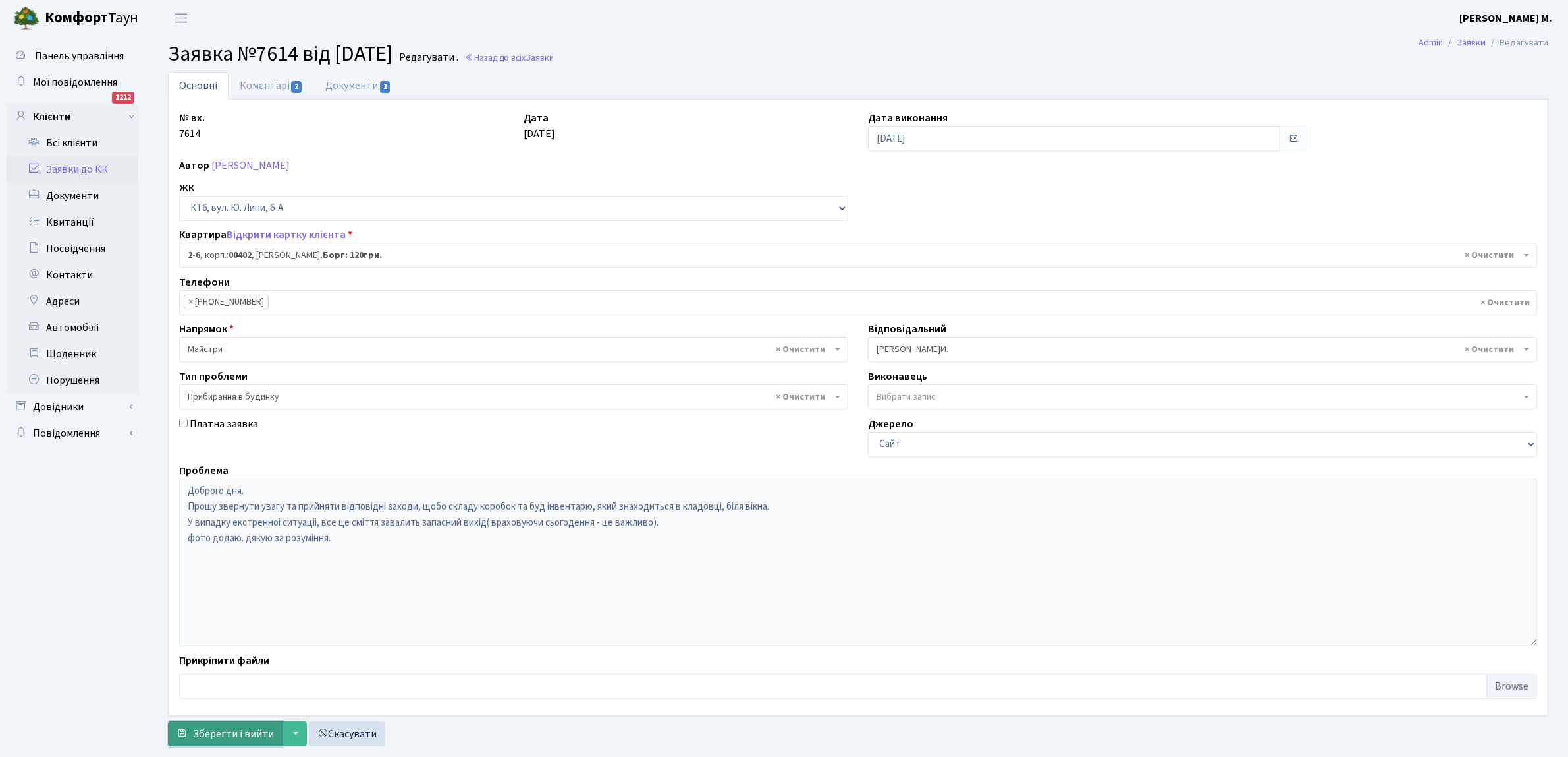
click at [227, 736] on span "Зберегти і вийти" at bounding box center [233, 734] width 81 height 15
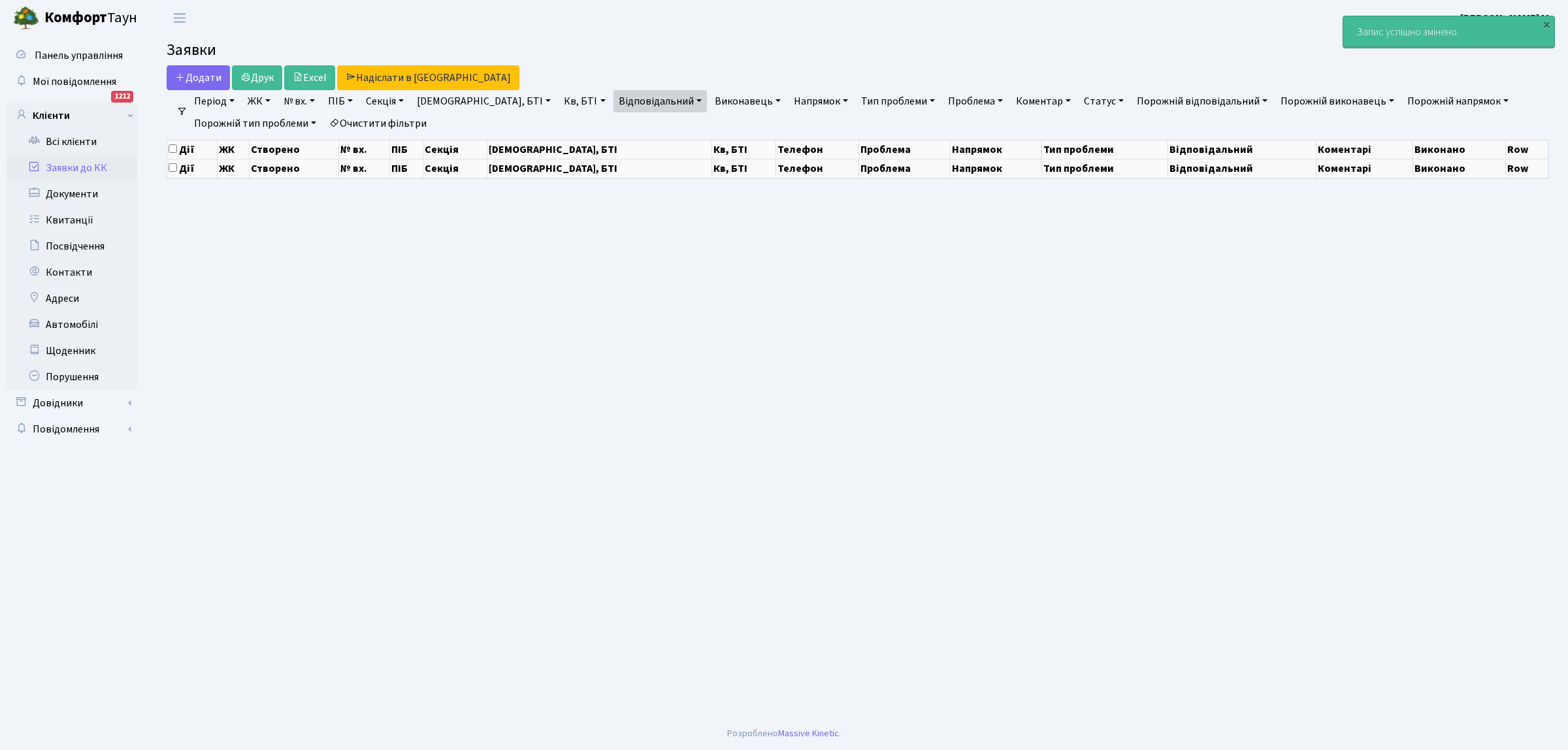
select select "25"
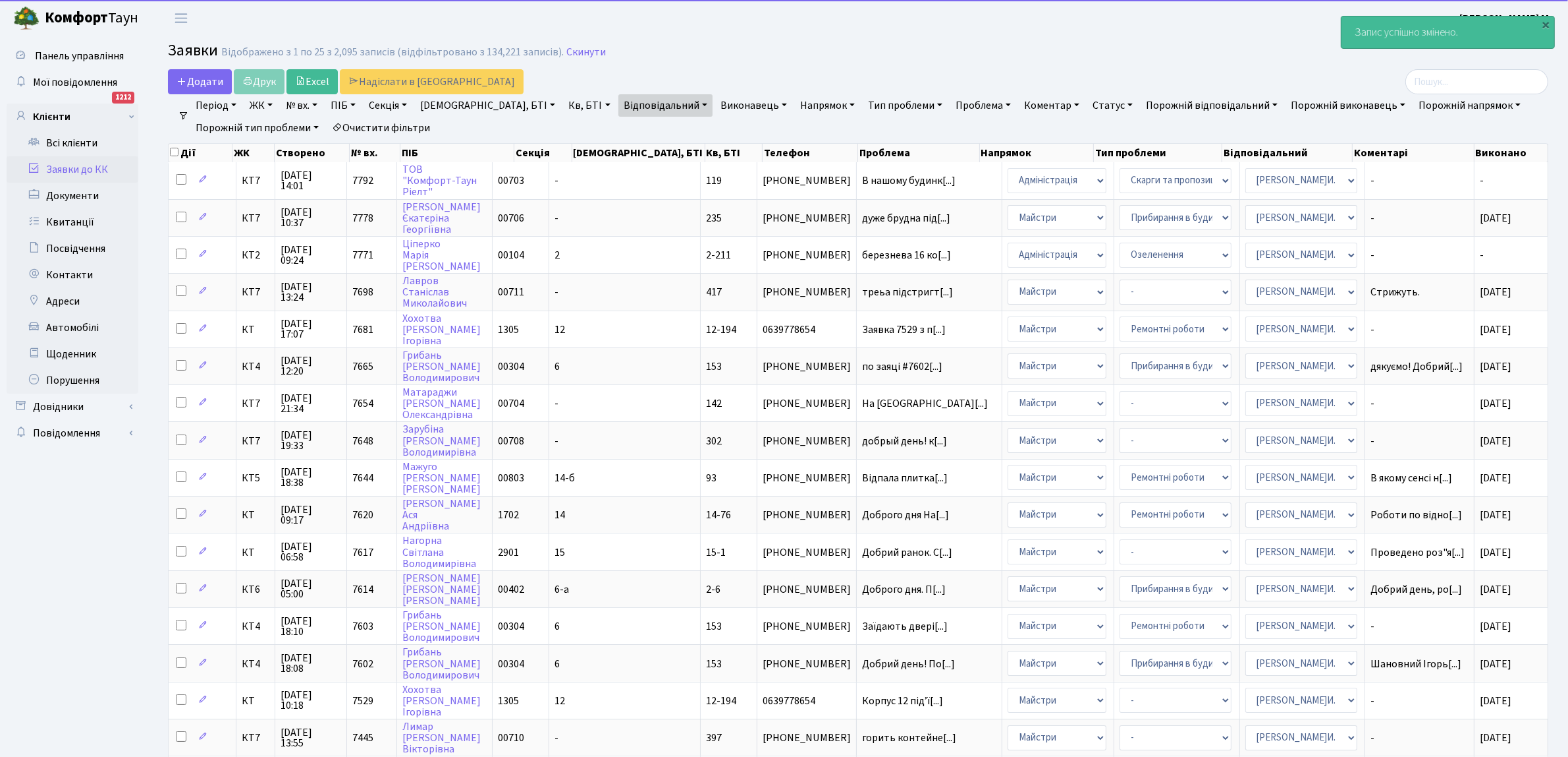
scroll to position [165, 0]
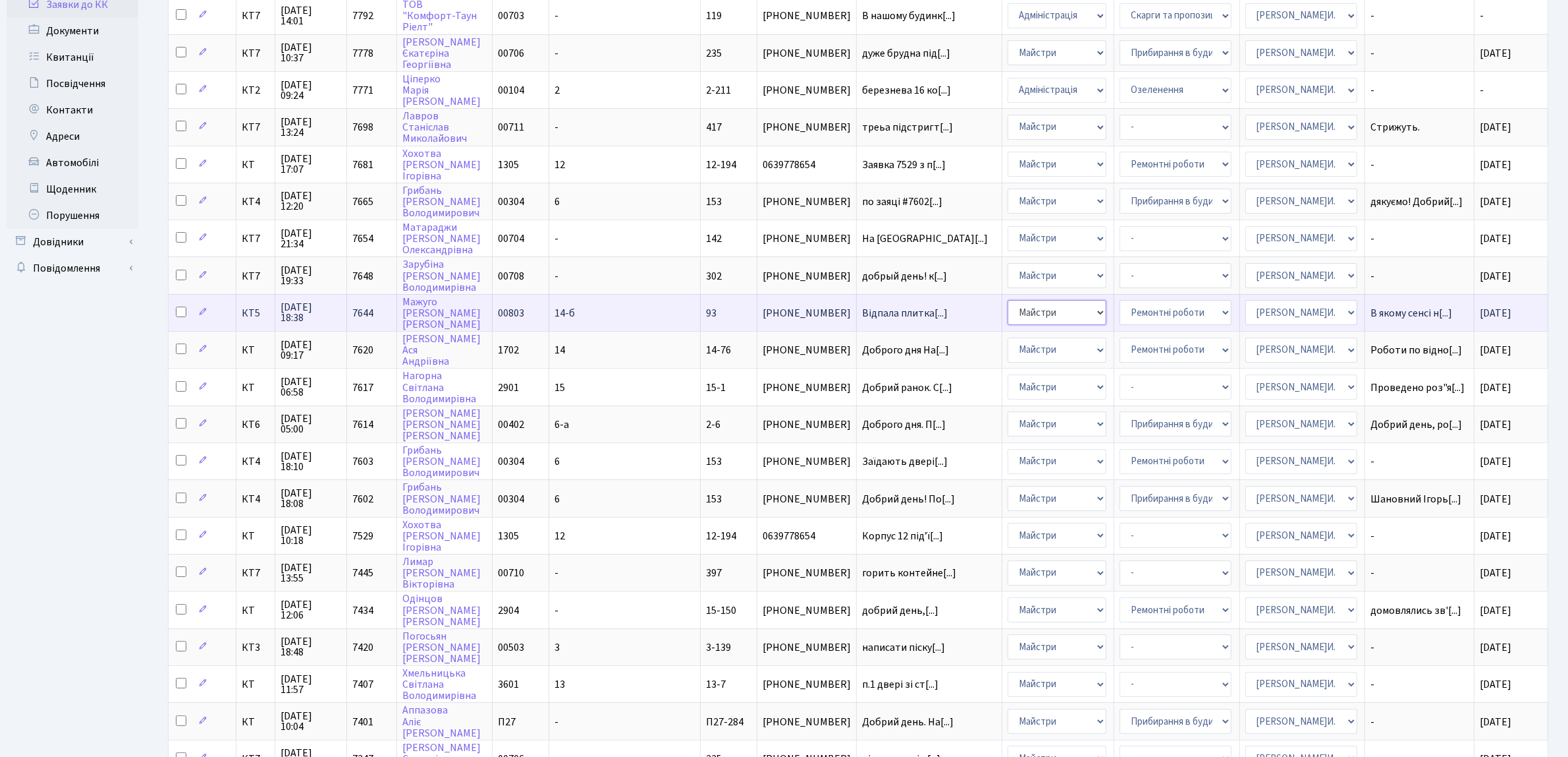
click at [1008, 310] on select "- Адміністрація Домофон, СКД Ліфт Майстри Сантехніка Економічний відділ Електри…" at bounding box center [1057, 312] width 99 height 25
click at [886, 308] on span "Відпала плитка[...]" at bounding box center [905, 313] width 86 height 15
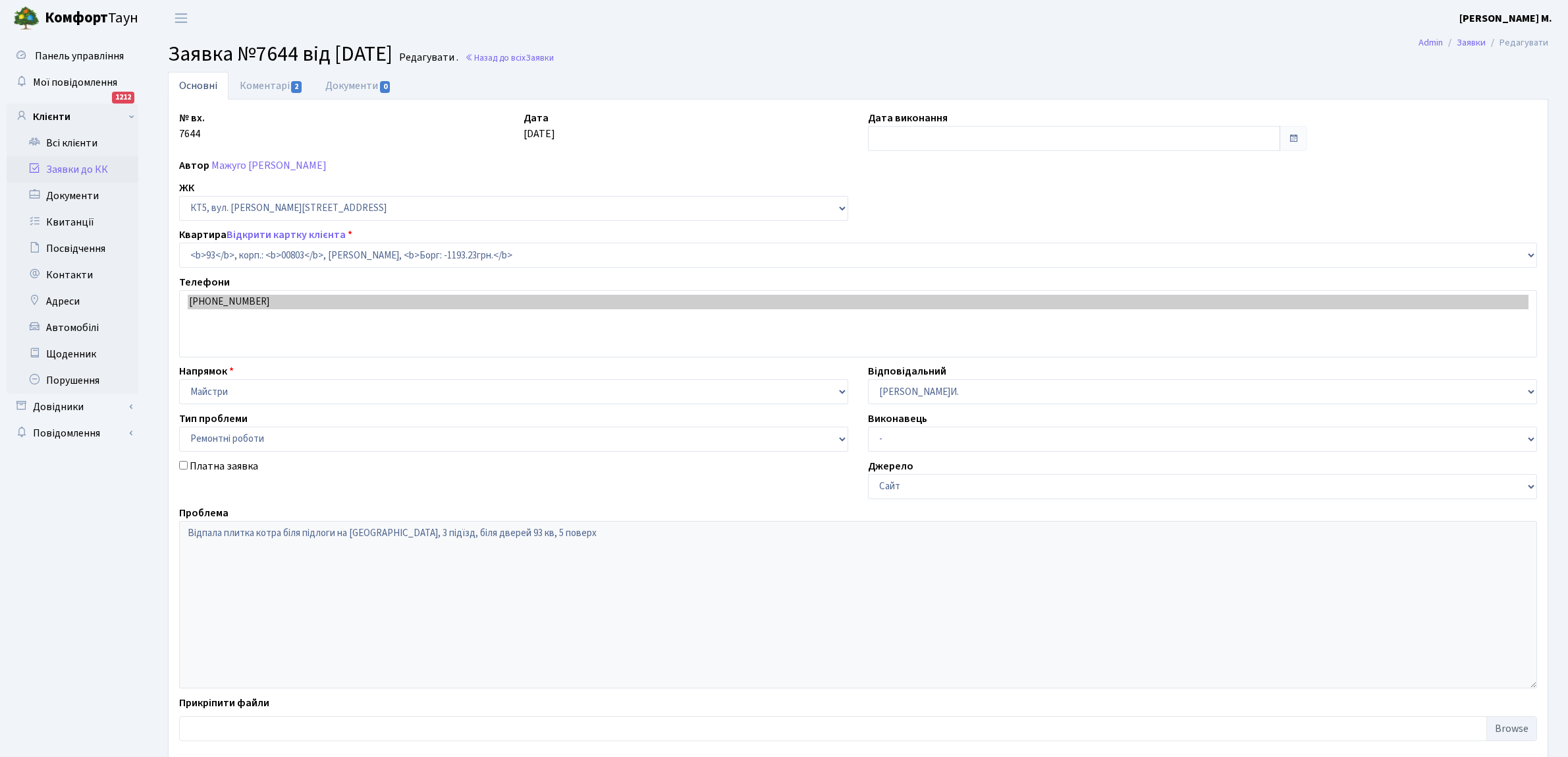
select select "17623"
select select "62"
type input "[DATE]"
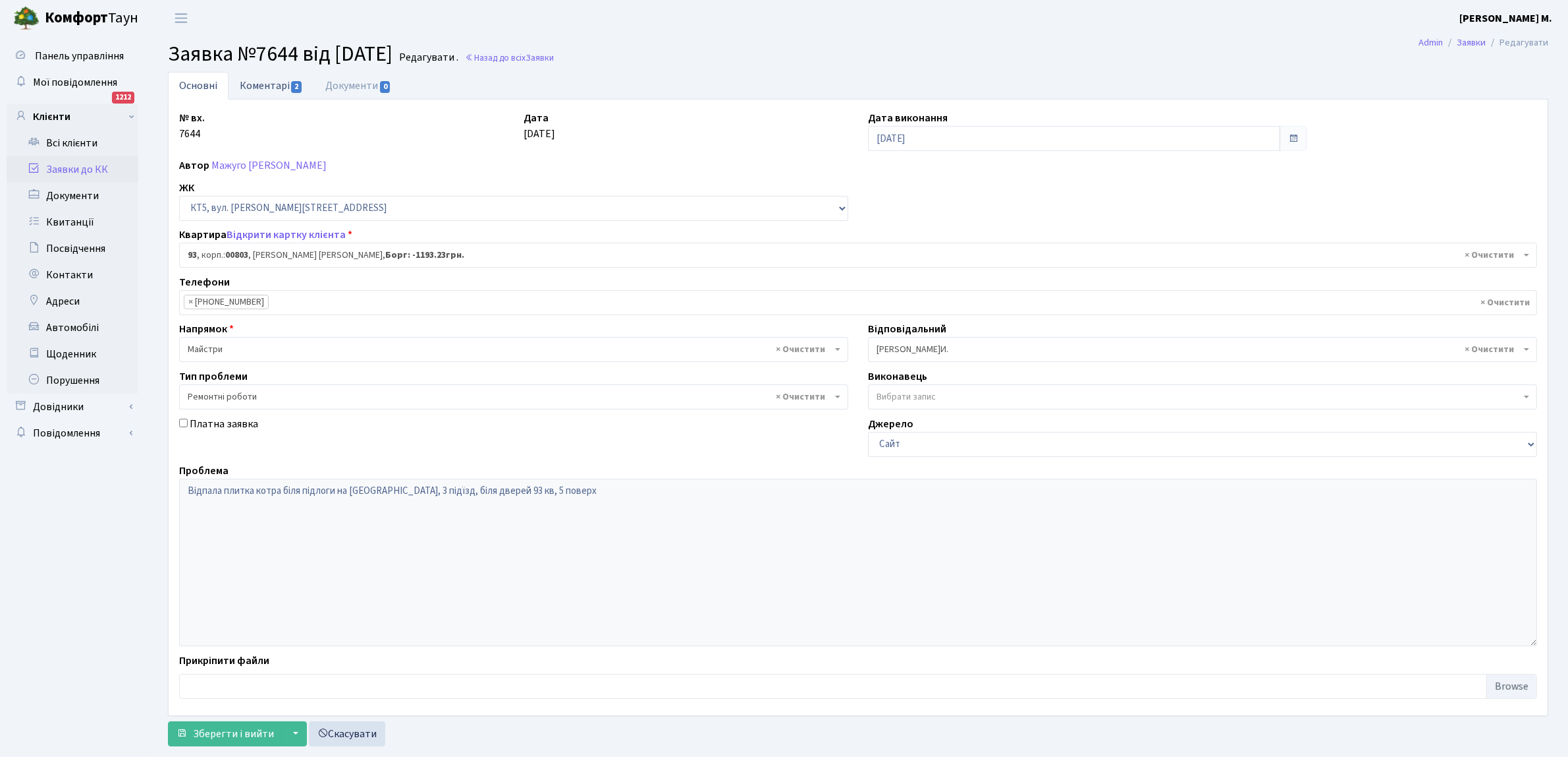
click at [289, 88] on link "Коментарі 2" at bounding box center [271, 85] width 86 height 27
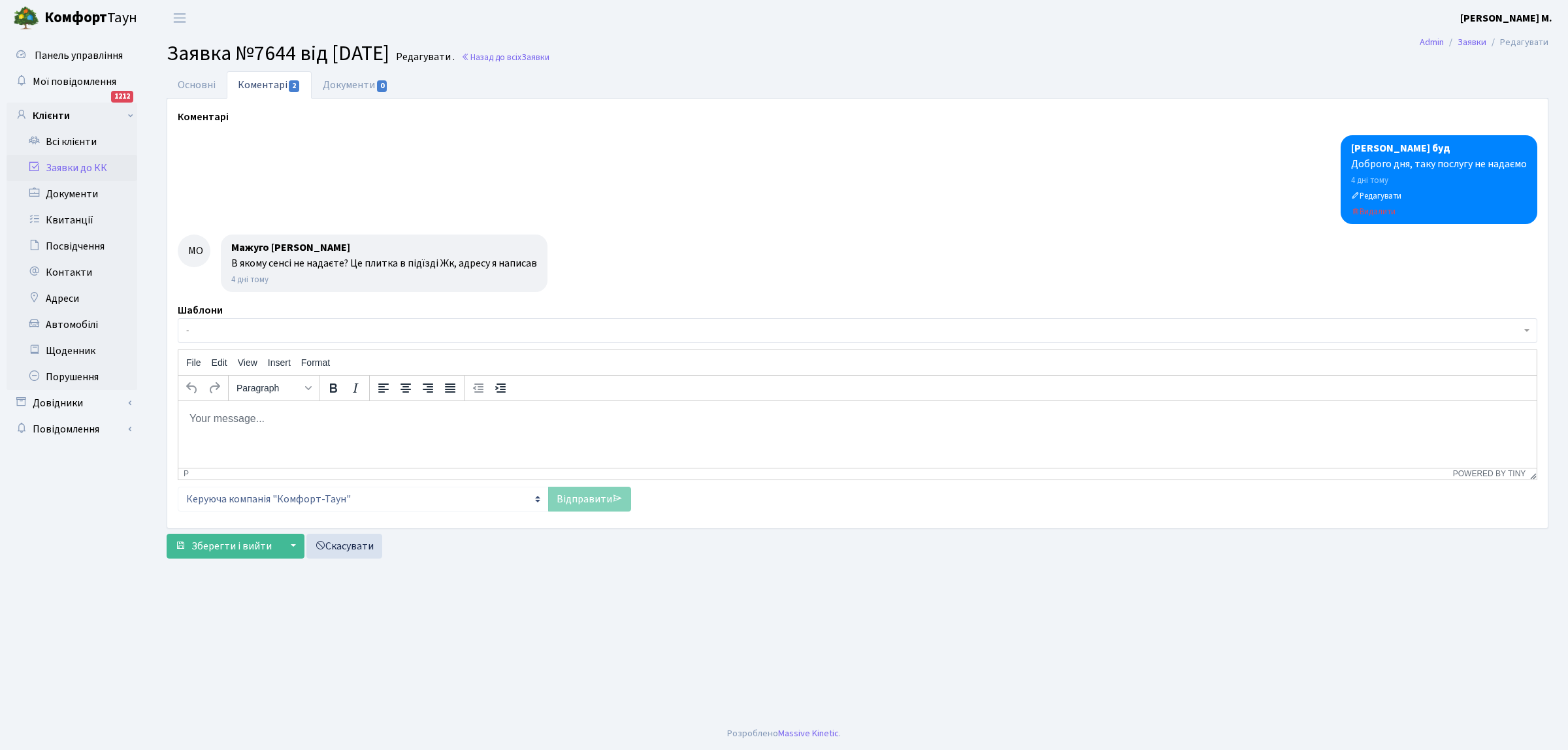
click at [286, 87] on link "Коментарі 2" at bounding box center [269, 85] width 85 height 28
click at [505, 57] on link "Назад до всіх Заявки" at bounding box center [504, 57] width 88 height 12
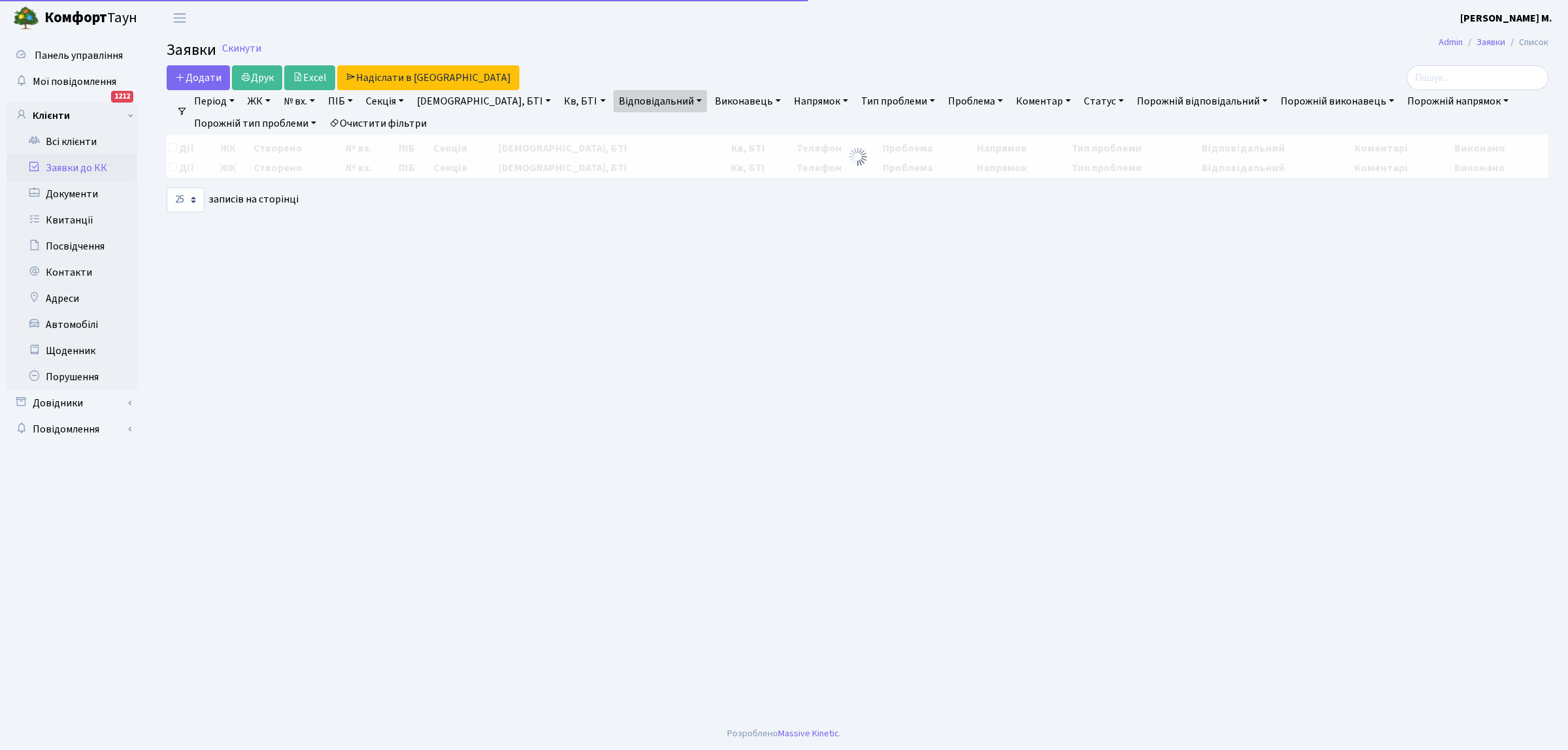
select select "25"
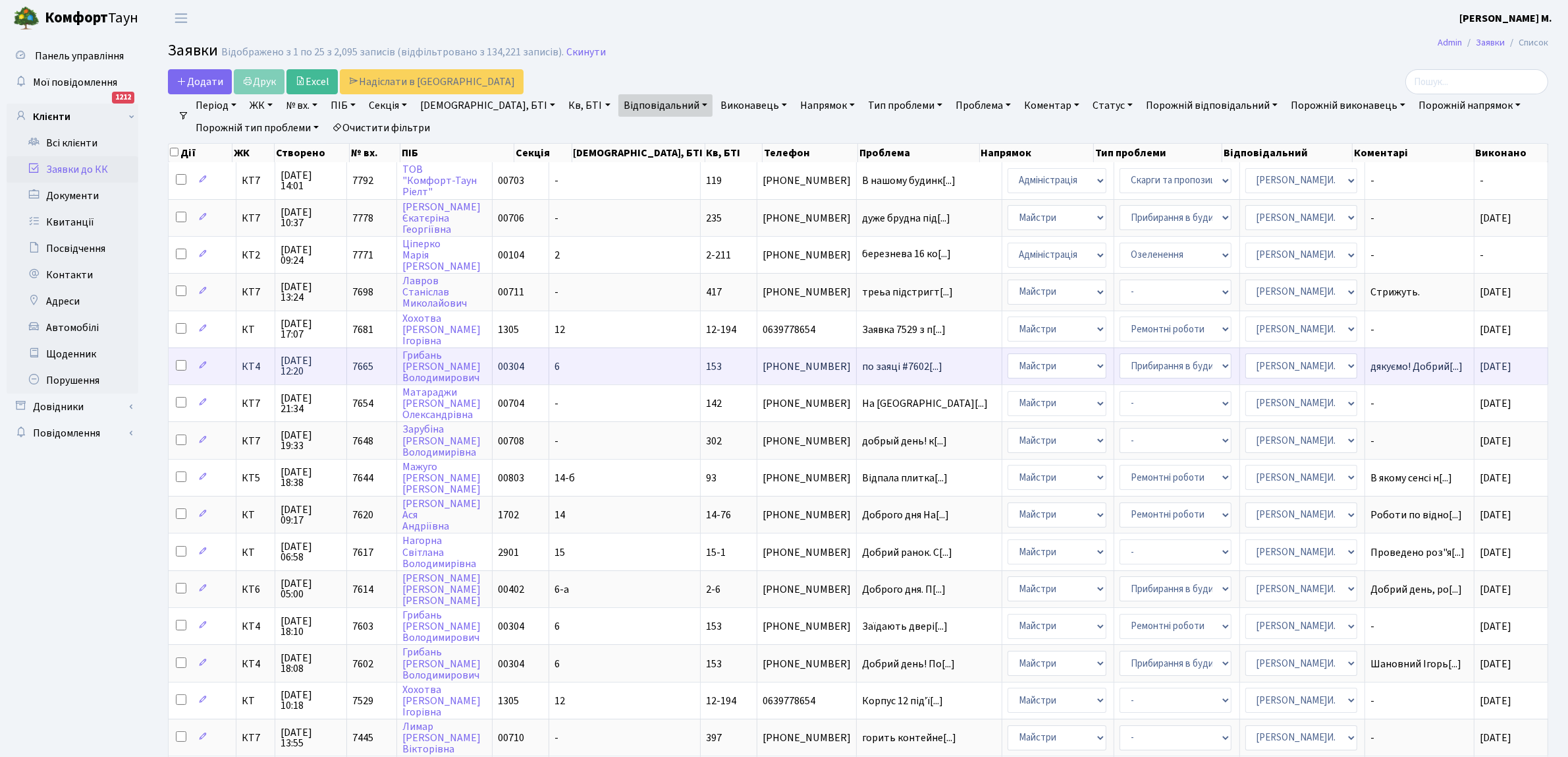
scroll to position [165, 0]
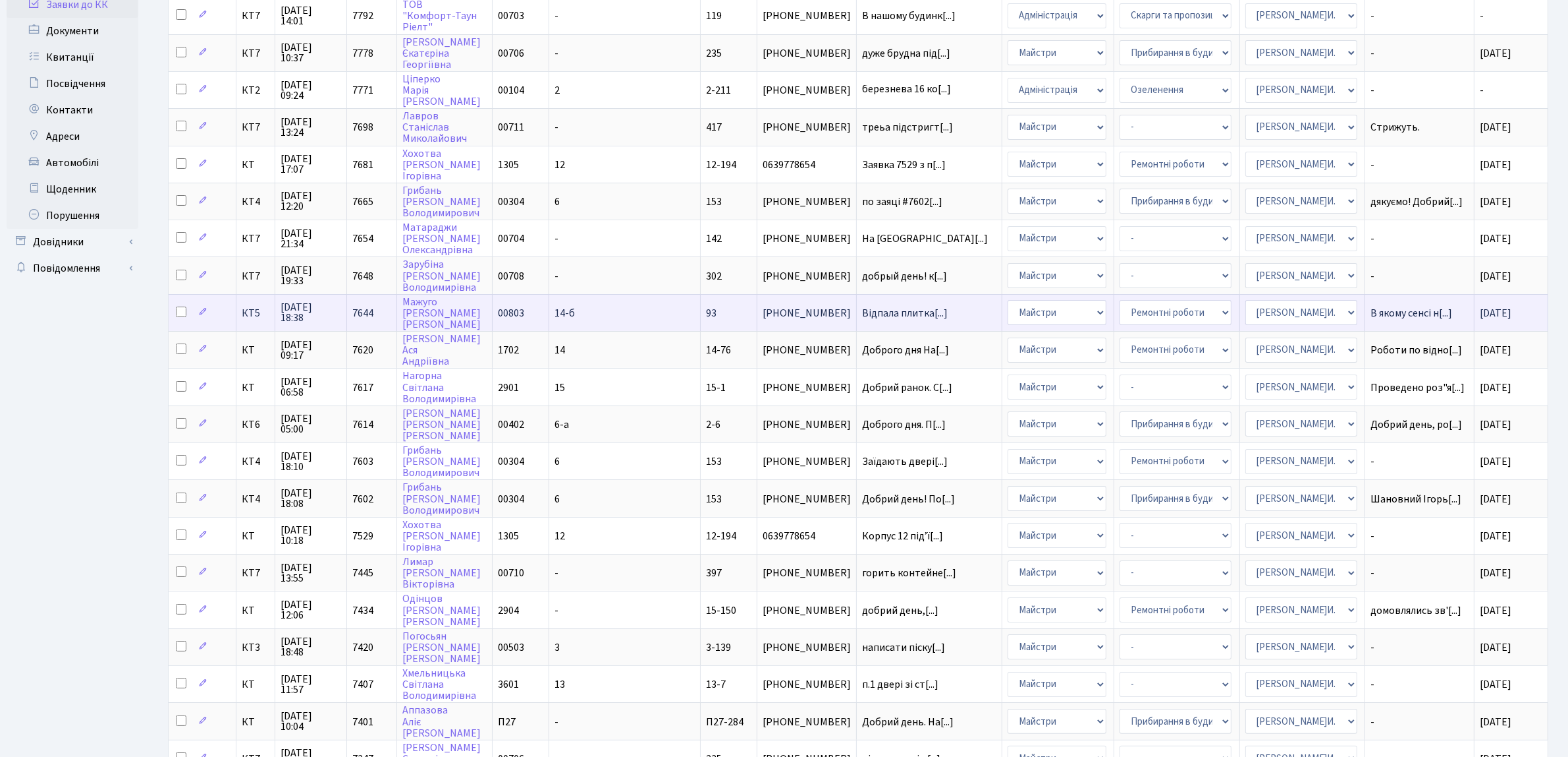
click at [789, 308] on span "[PHONE_NUMBER]" at bounding box center [807, 313] width 88 height 10
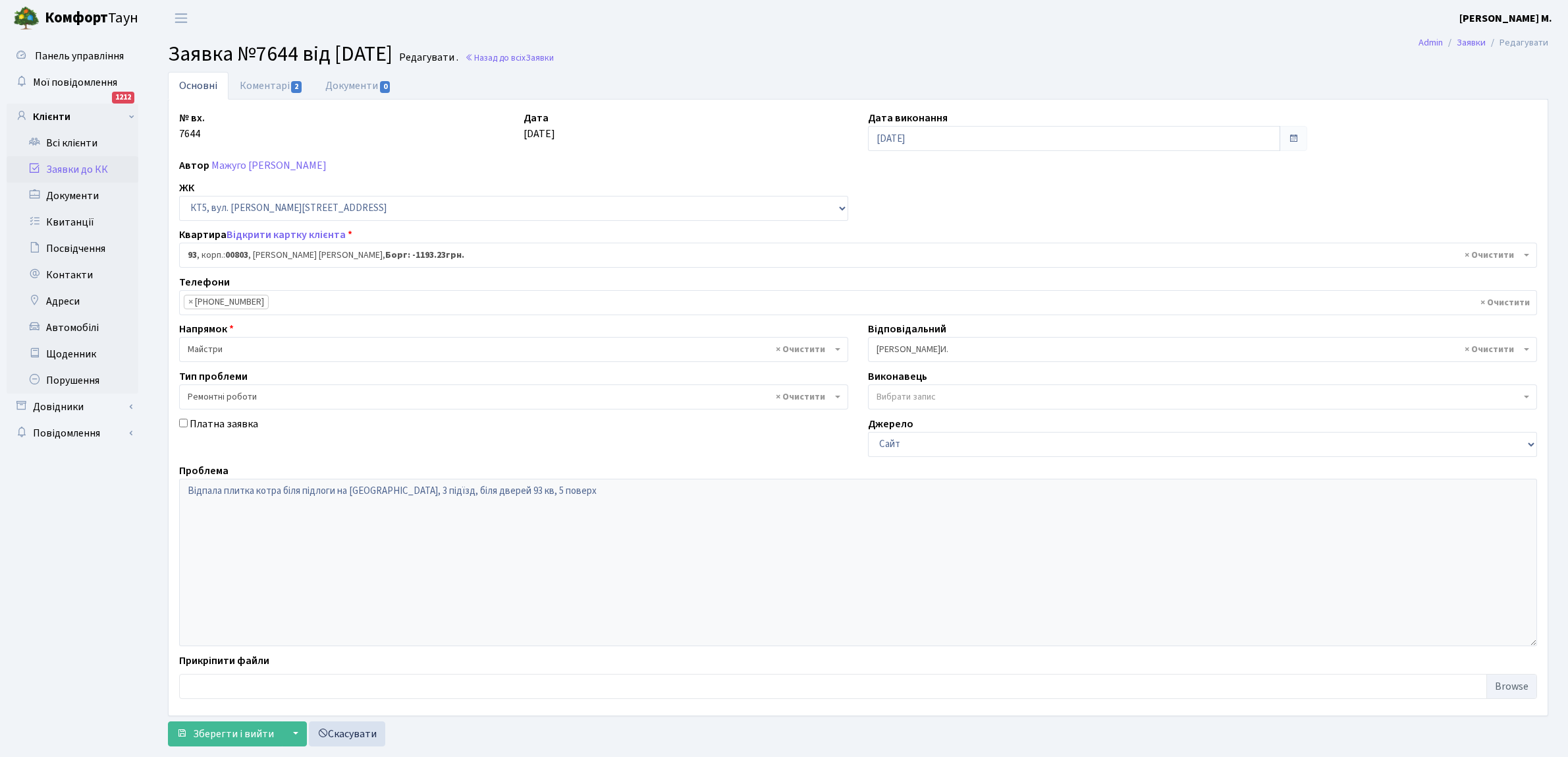
select select "17623"
select select "62"
